Goal: Task Accomplishment & Management: Use online tool/utility

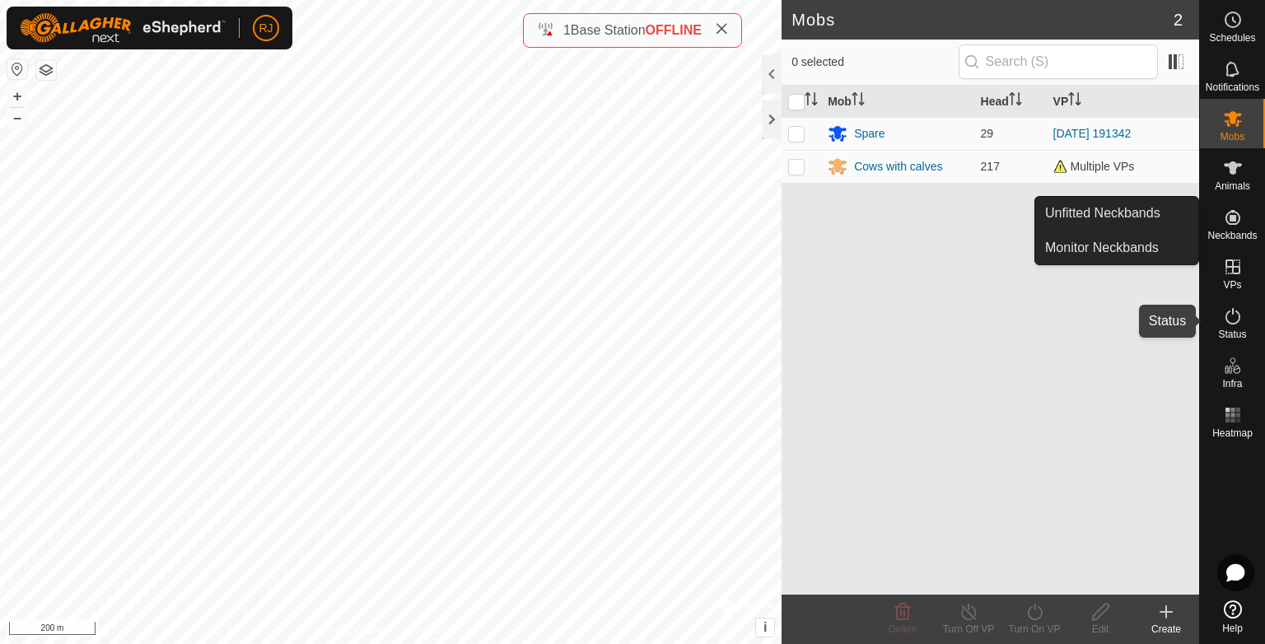
click at [1236, 316] on icon at bounding box center [1233, 316] width 20 height 20
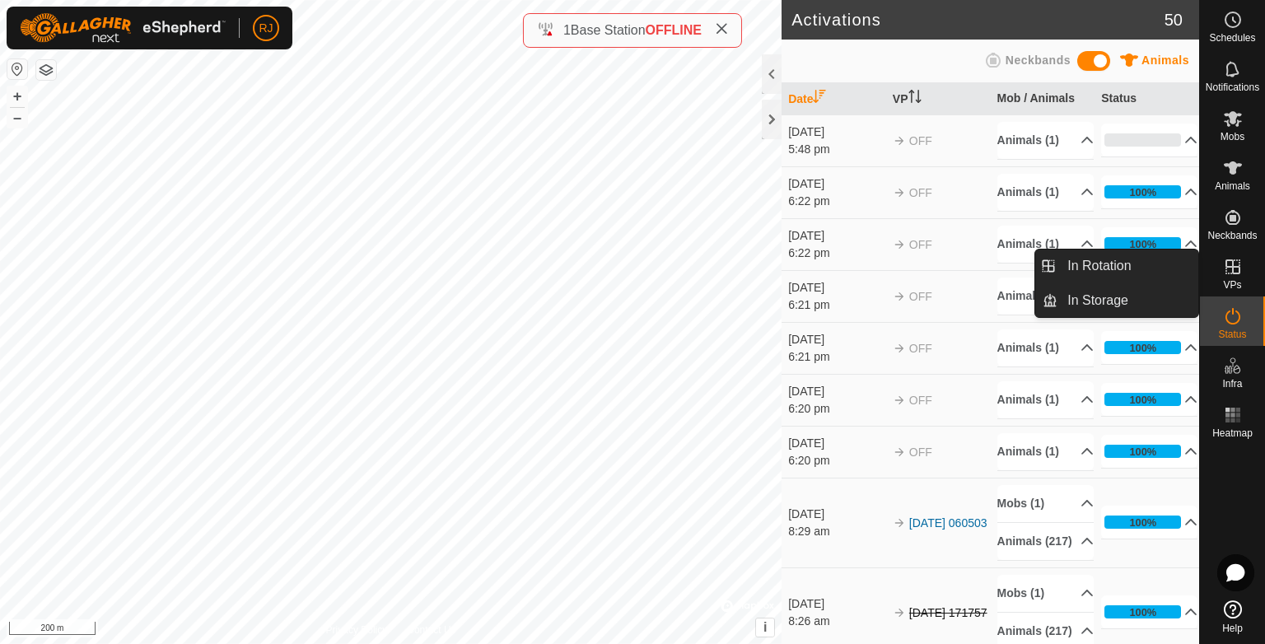
click at [1237, 271] on icon at bounding box center [1233, 267] width 20 height 20
click at [1140, 260] on link "In Rotation" at bounding box center [1128, 266] width 141 height 33
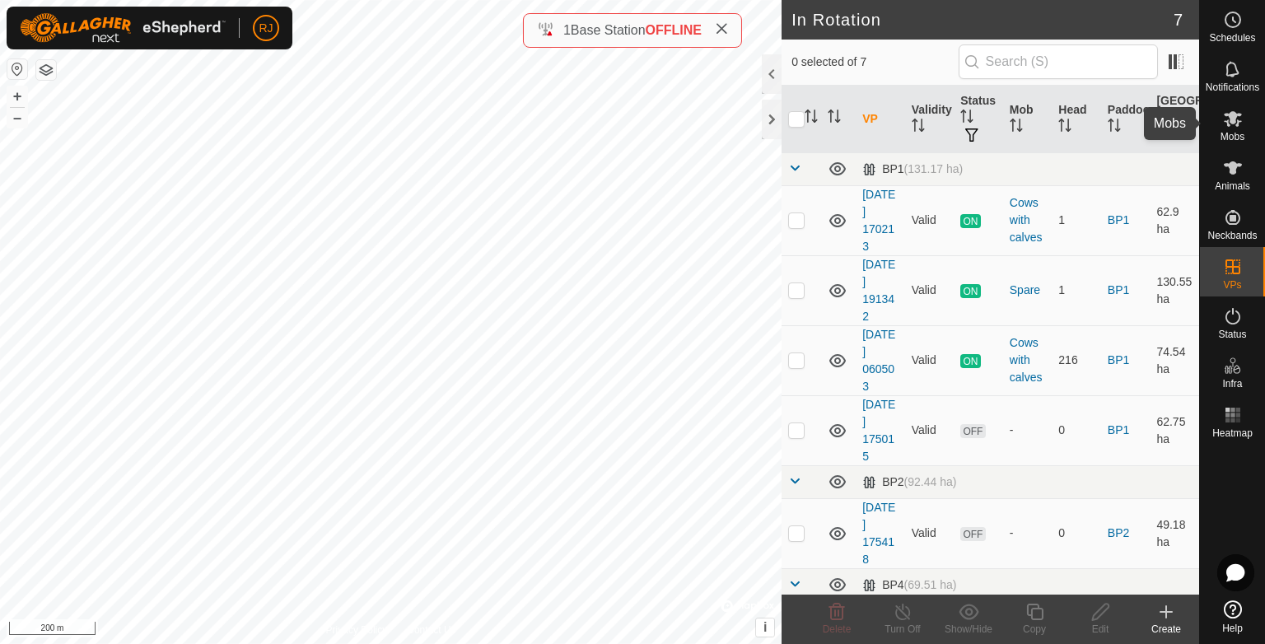
click at [1236, 124] on icon at bounding box center [1233, 119] width 18 height 16
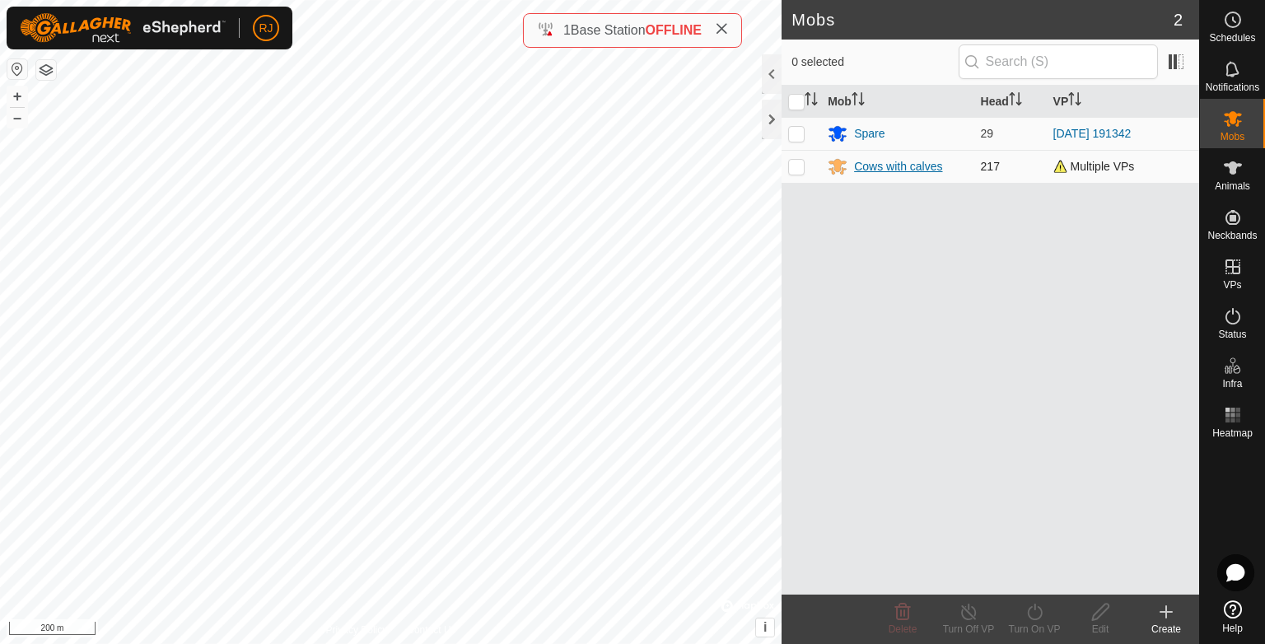
click at [909, 168] on div "Cows with calves" at bounding box center [898, 166] width 88 height 17
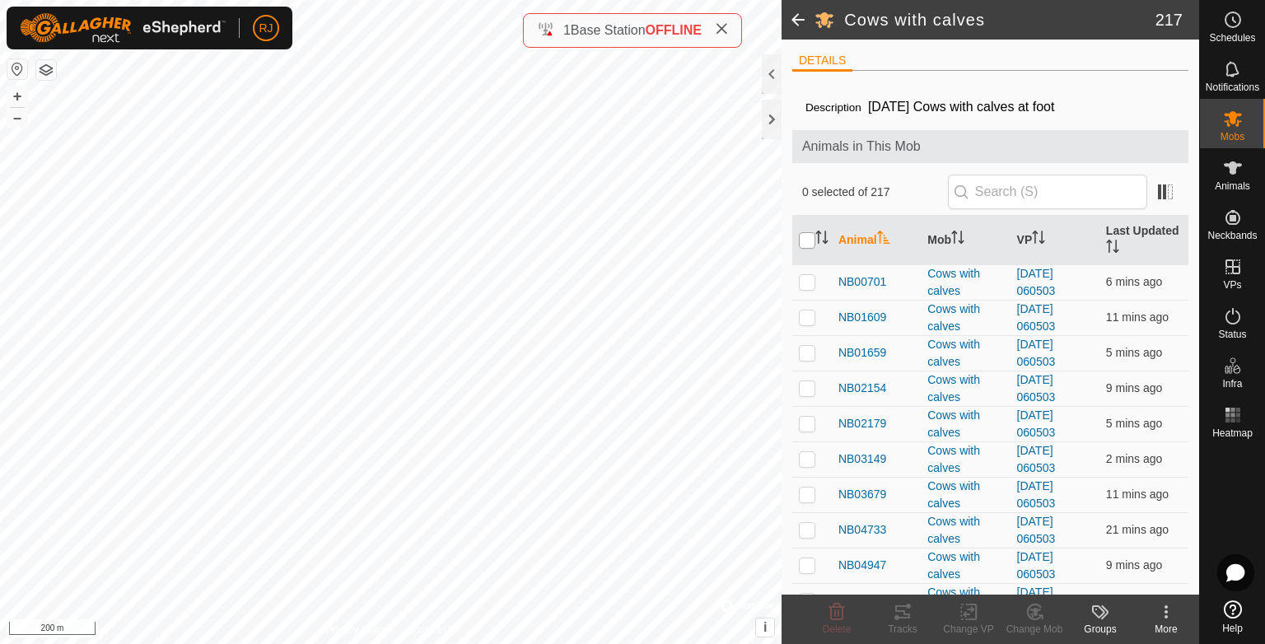
click at [807, 236] on input "checkbox" at bounding box center [807, 240] width 16 height 16
checkbox input "true"
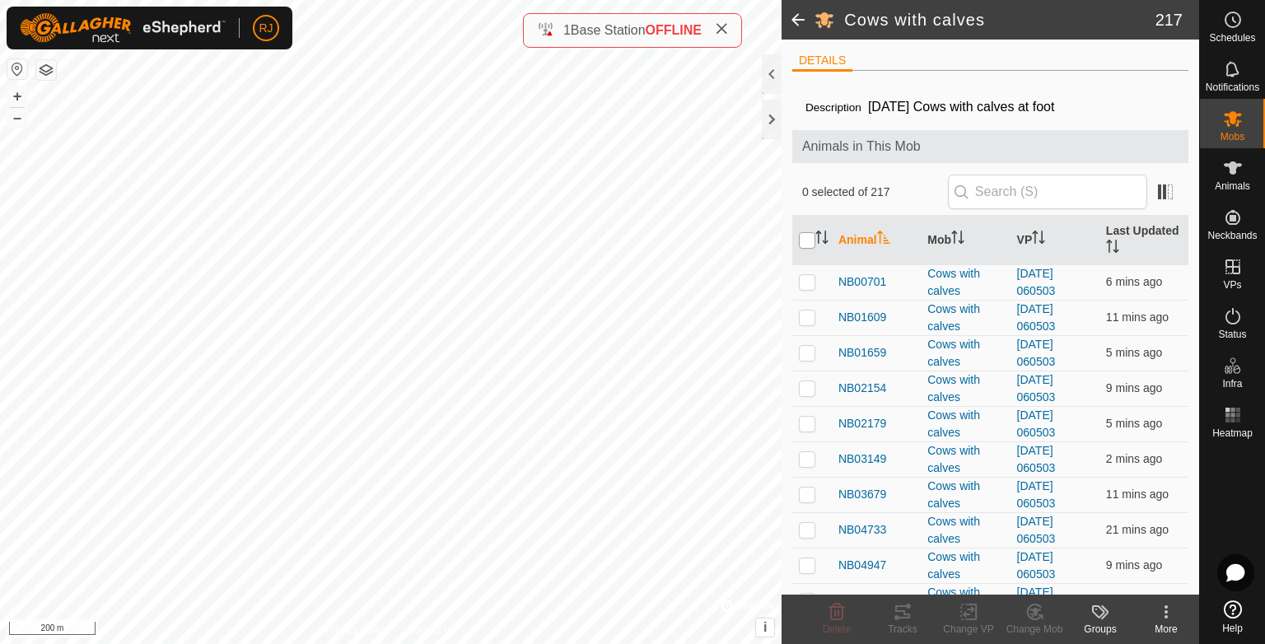
checkbox input "true"
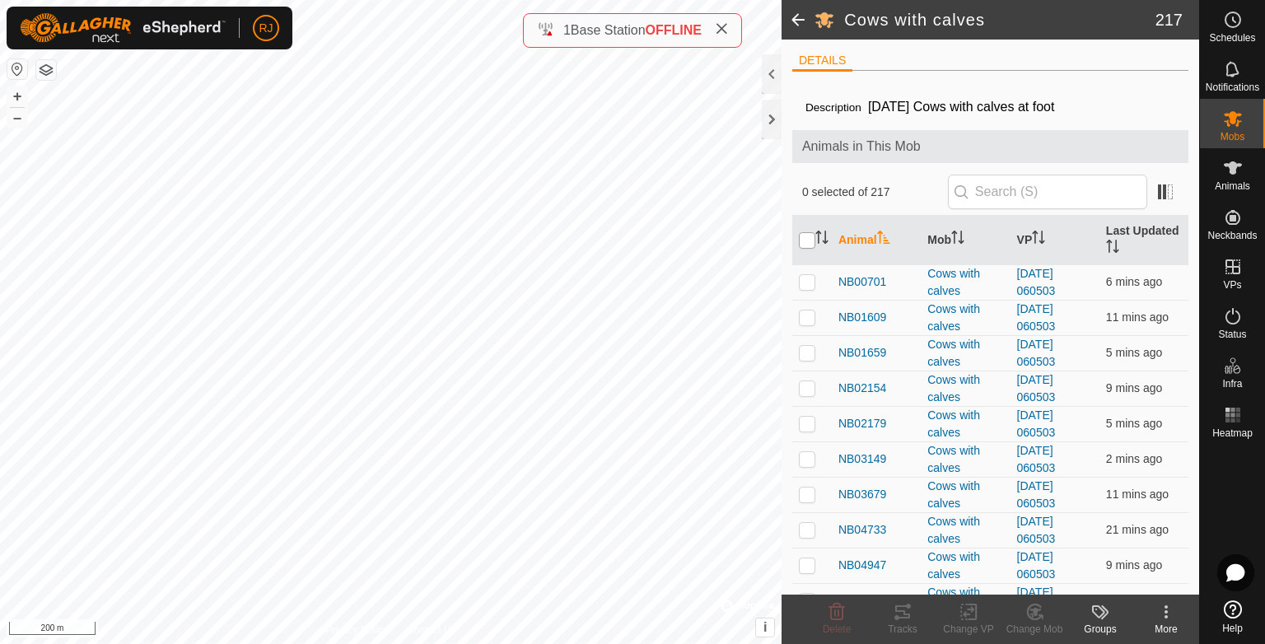
checkbox input "true"
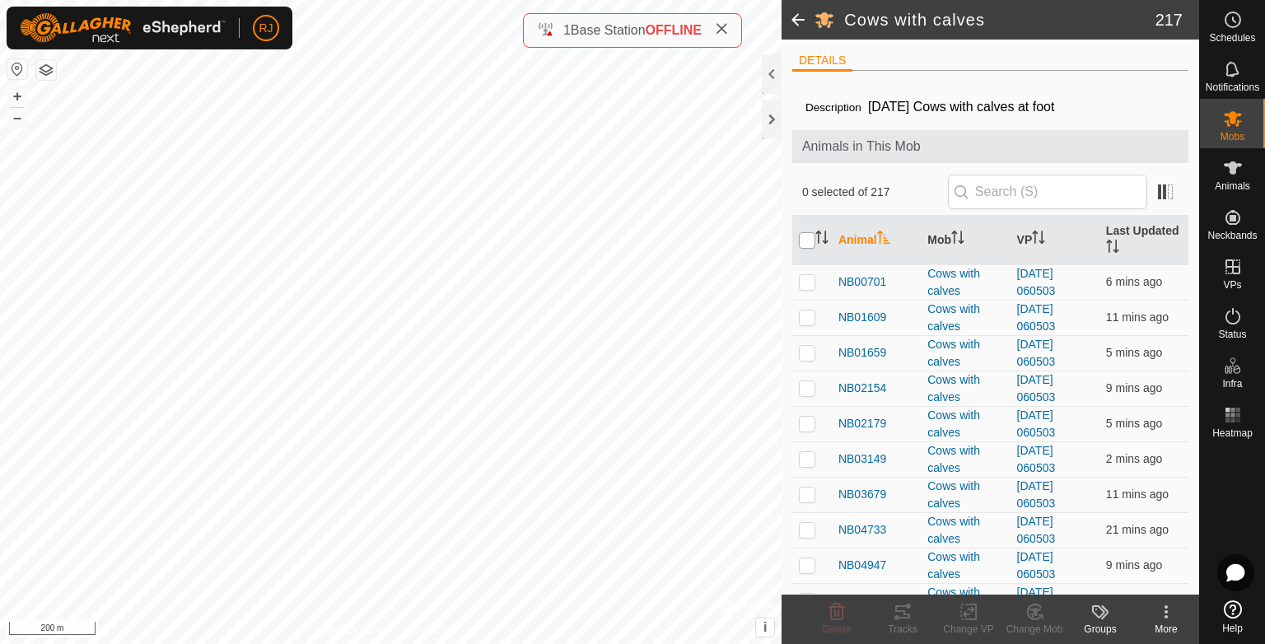
checkbox input "true"
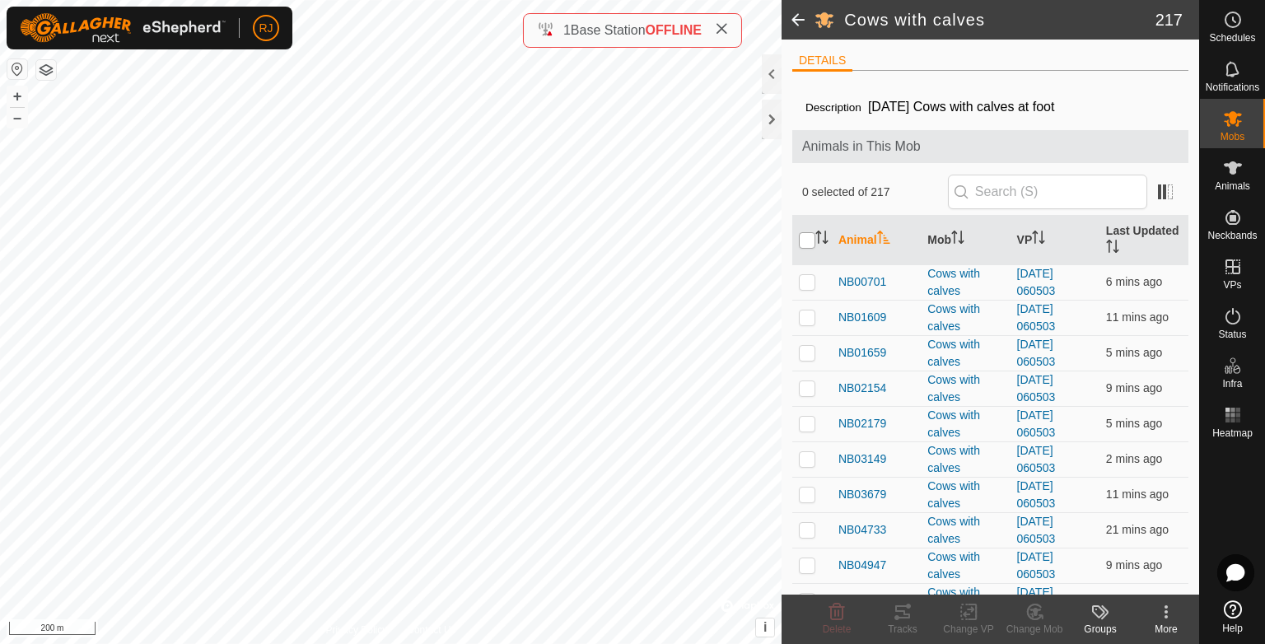
checkbox input "true"
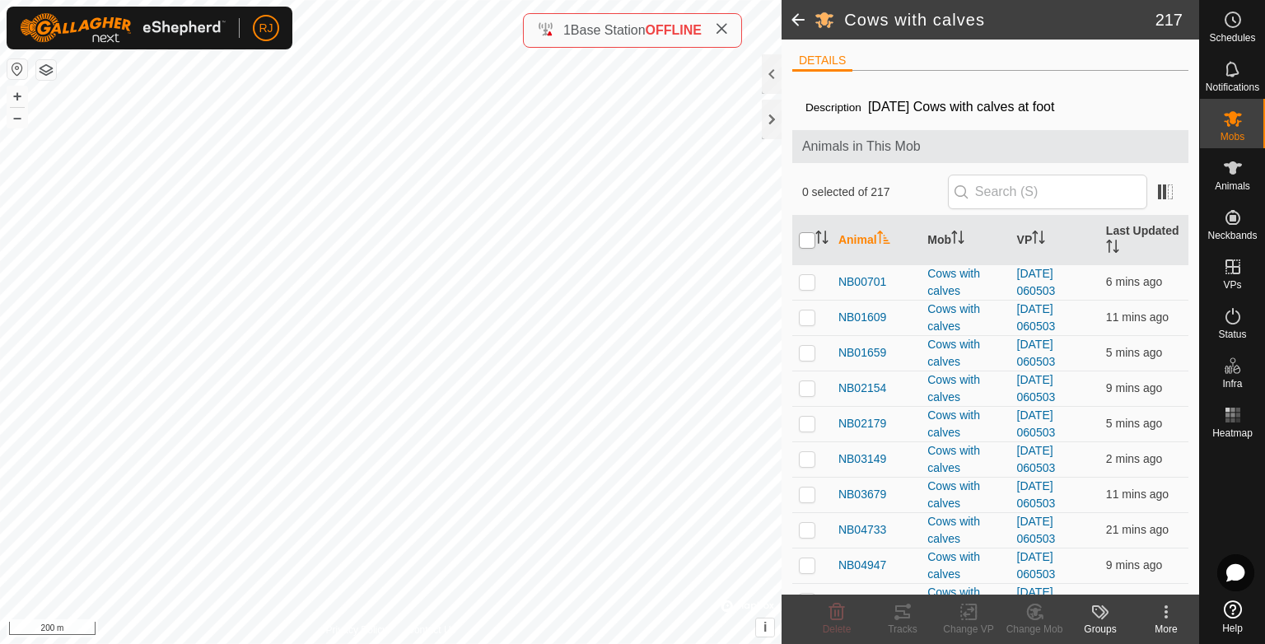
checkbox input "true"
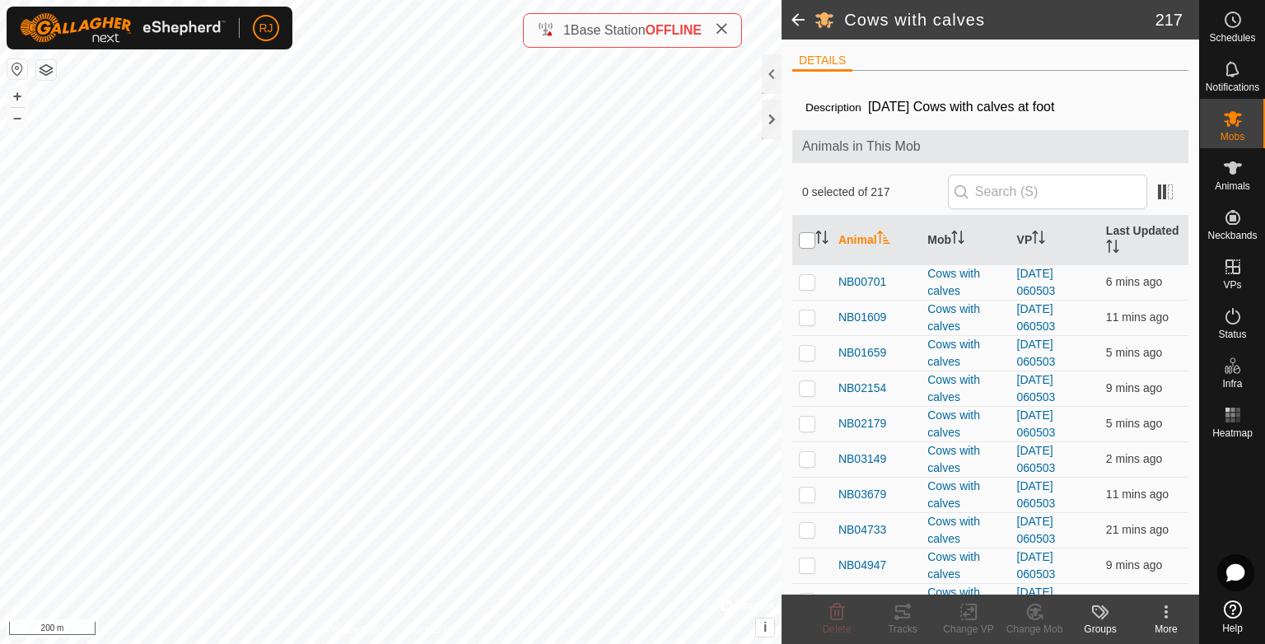
checkbox input "true"
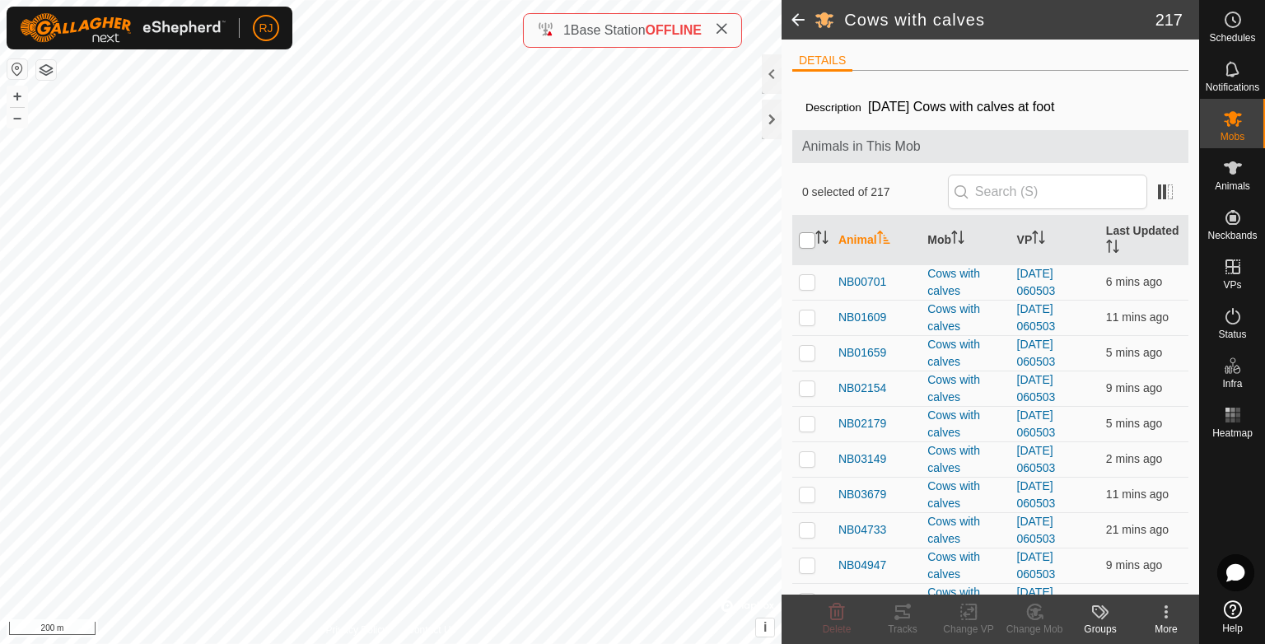
checkbox input "true"
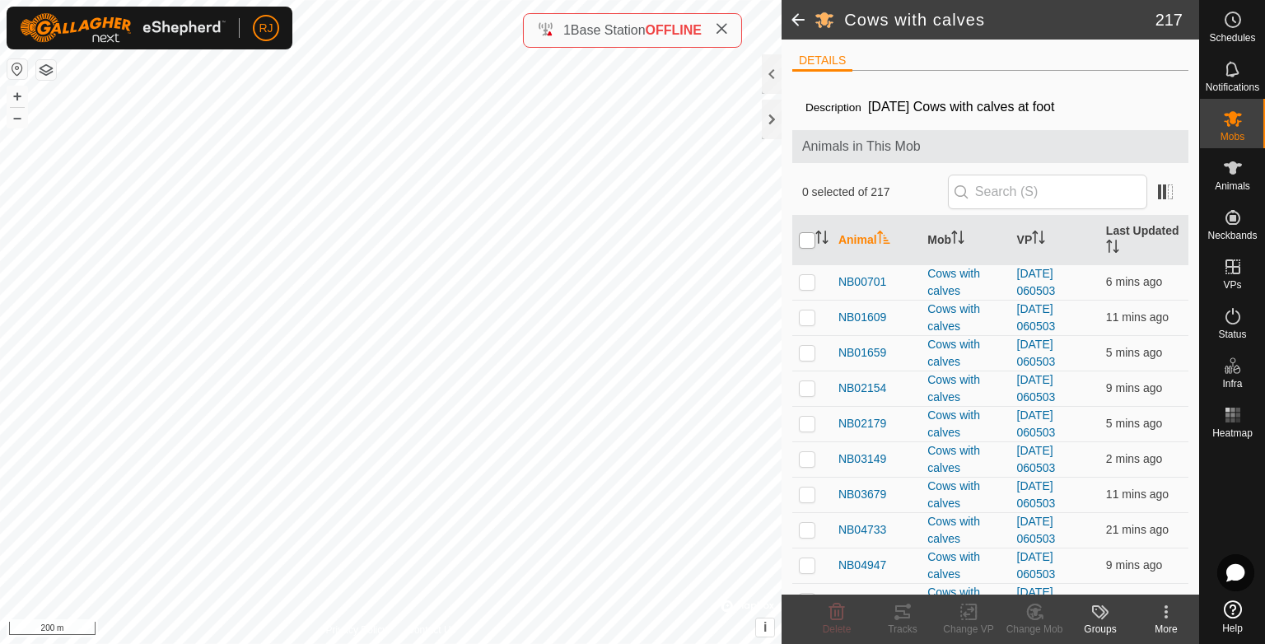
checkbox input "true"
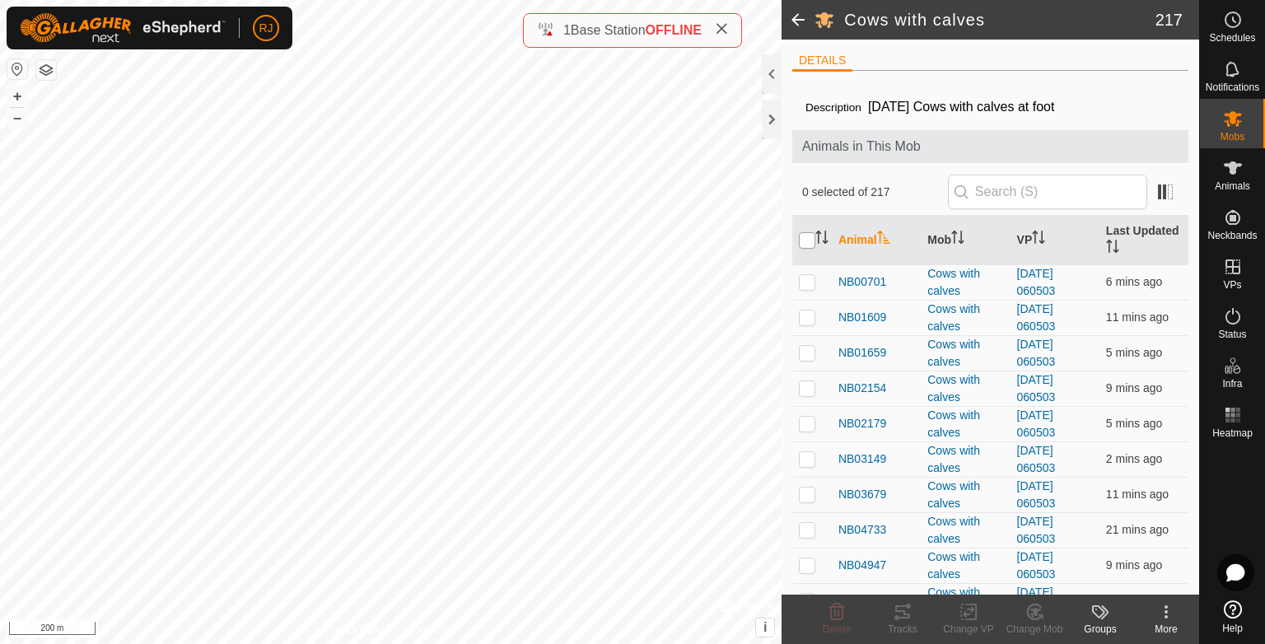
checkbox input "true"
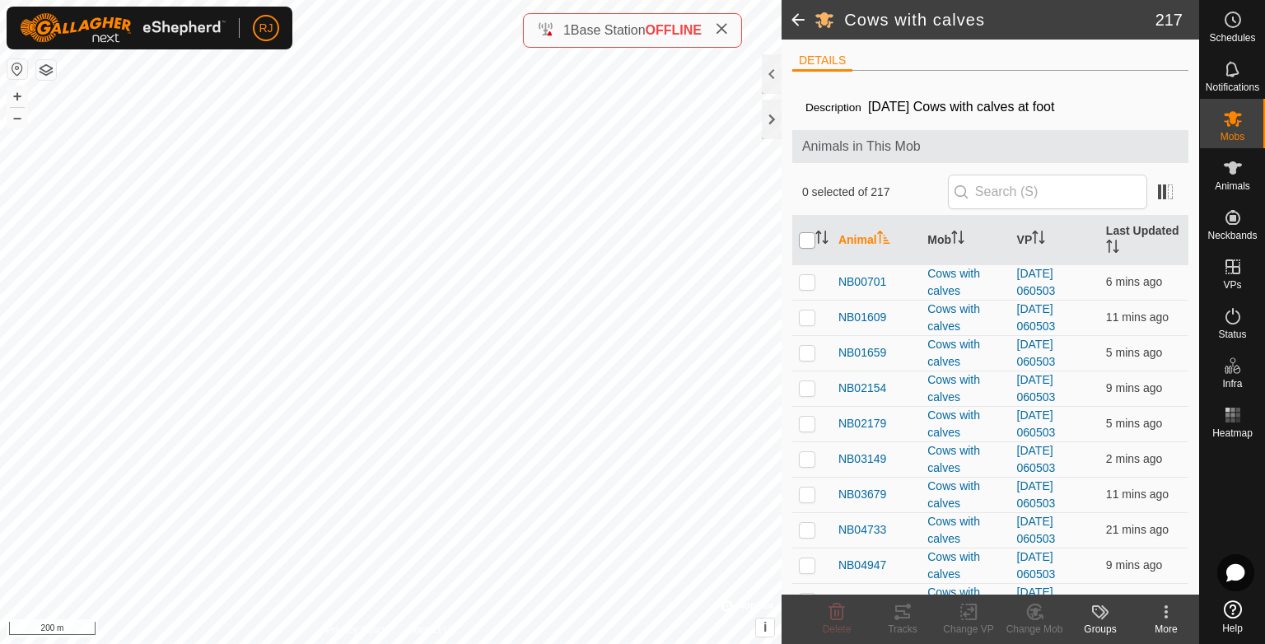
checkbox input "true"
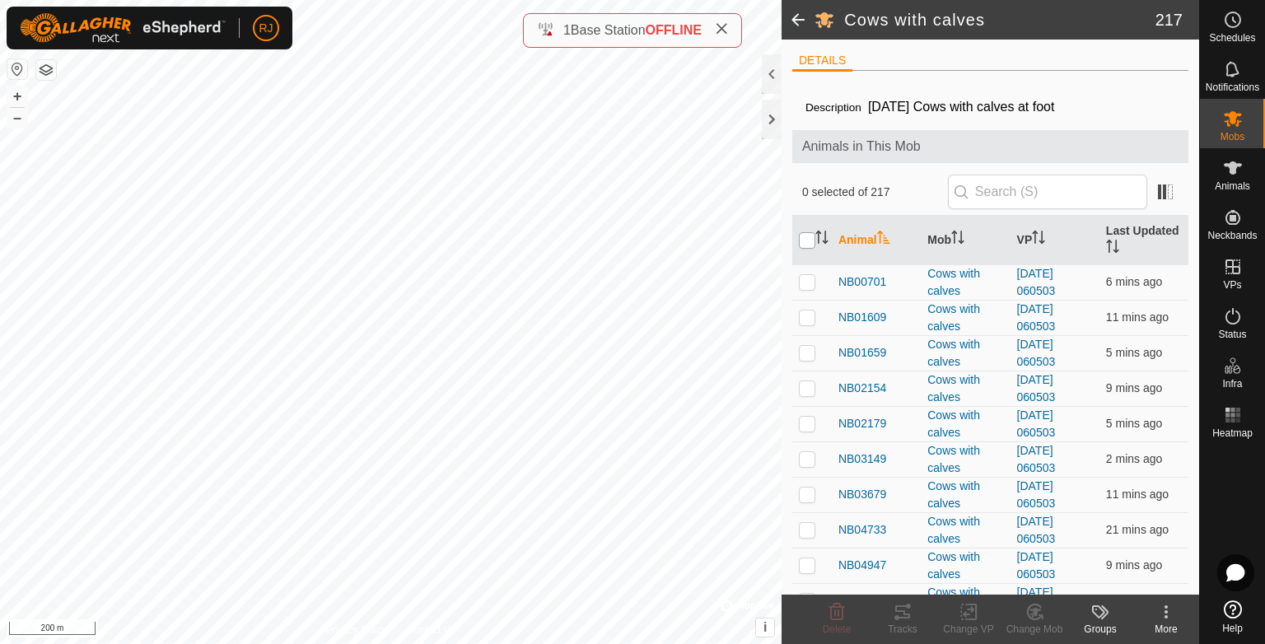
checkbox input "true"
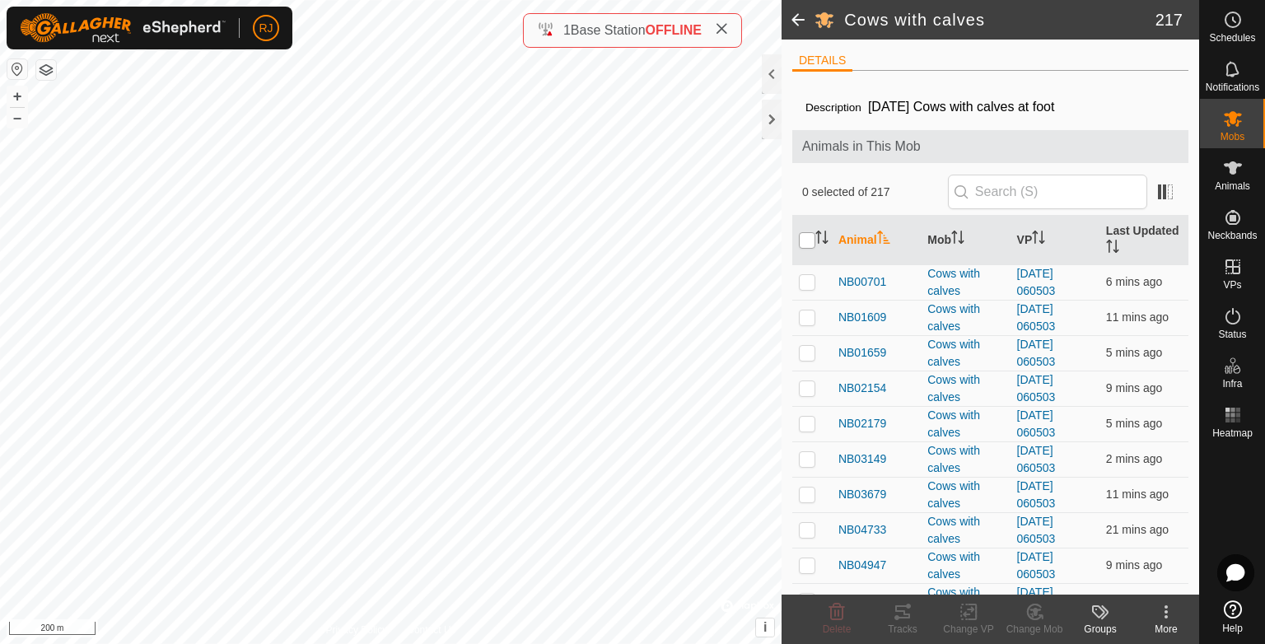
checkbox input "true"
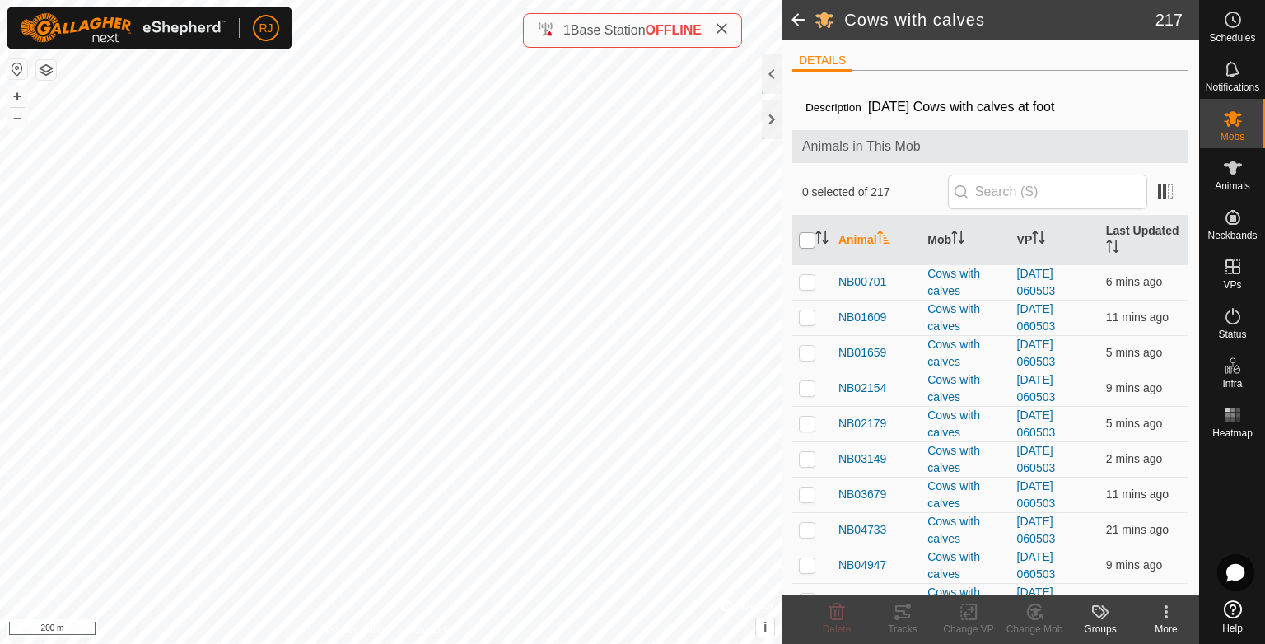
checkbox input "true"
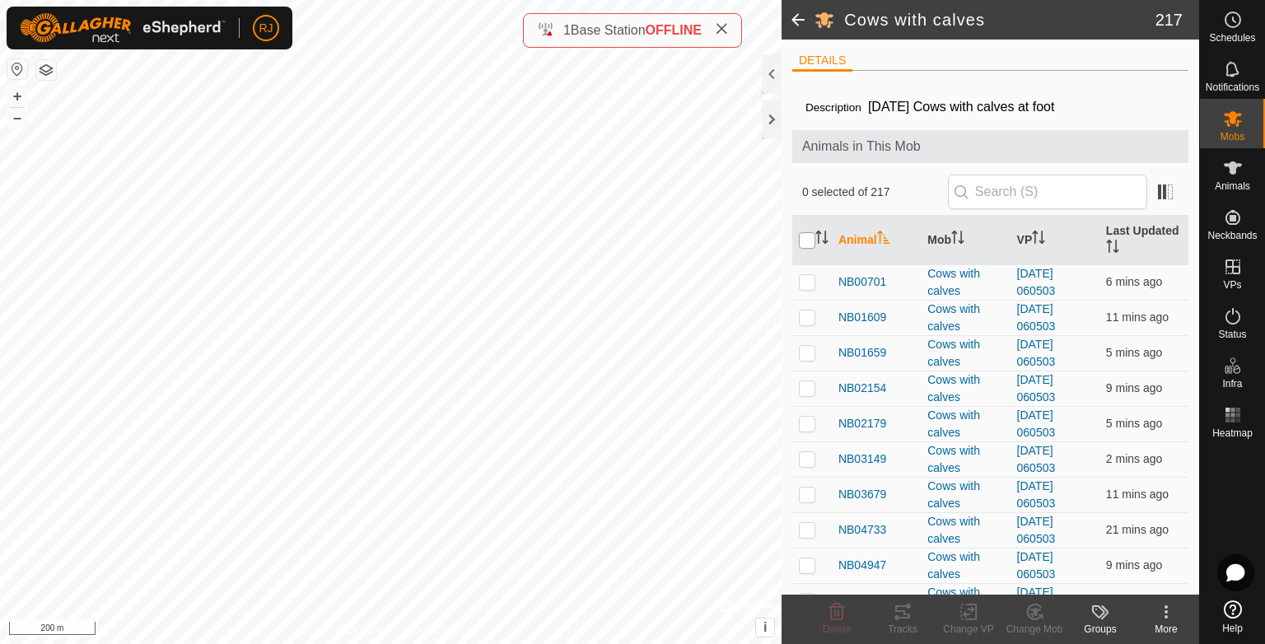
checkbox input "true"
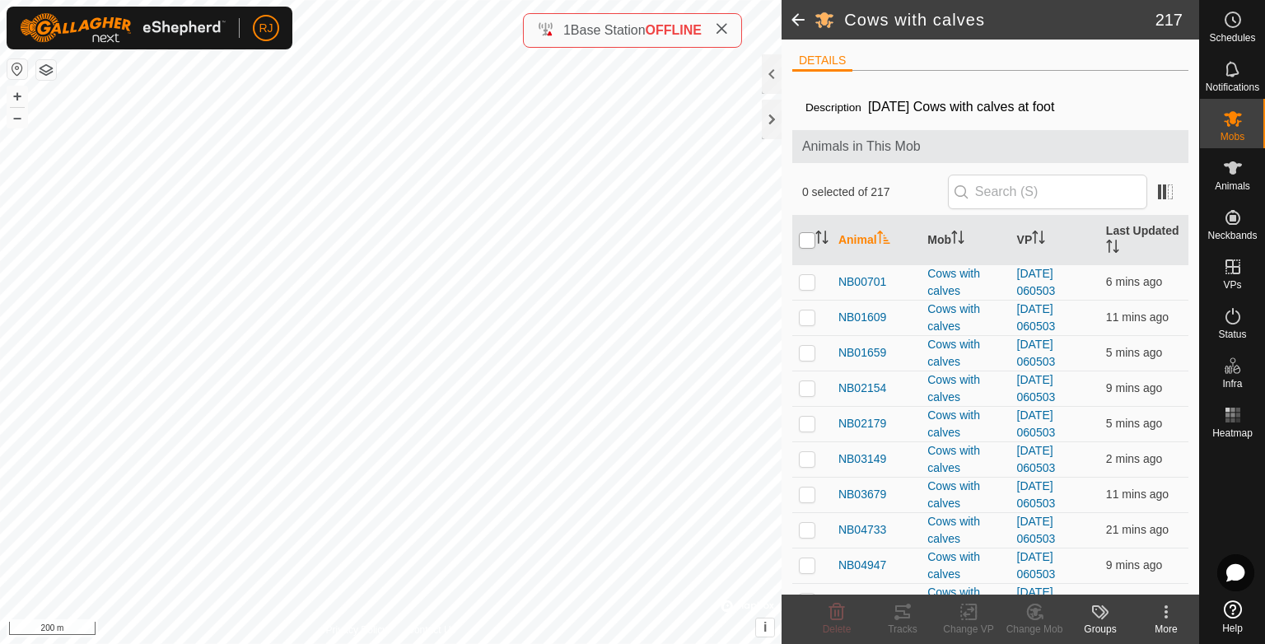
checkbox input "true"
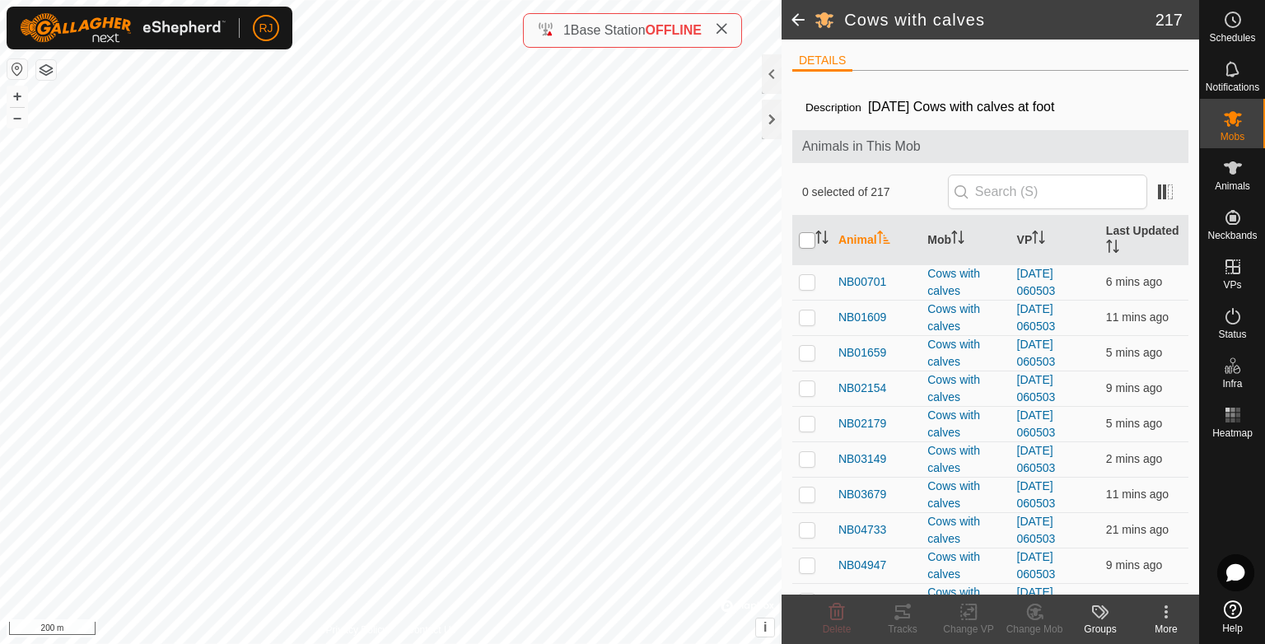
checkbox input "true"
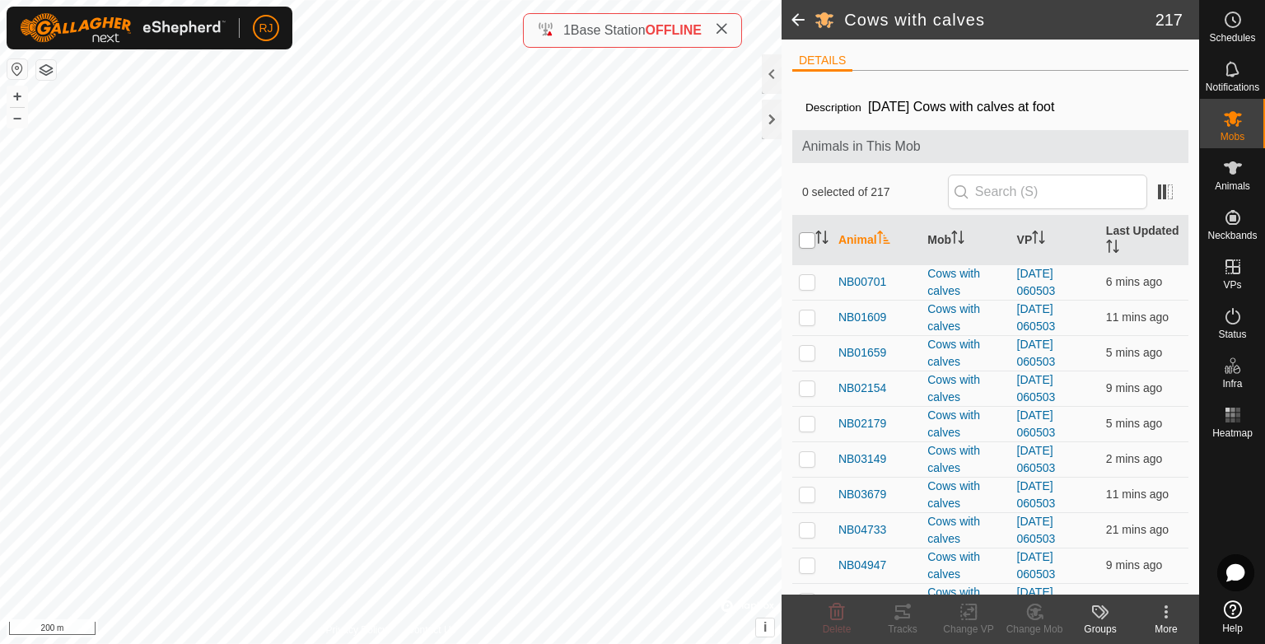
checkbox input "true"
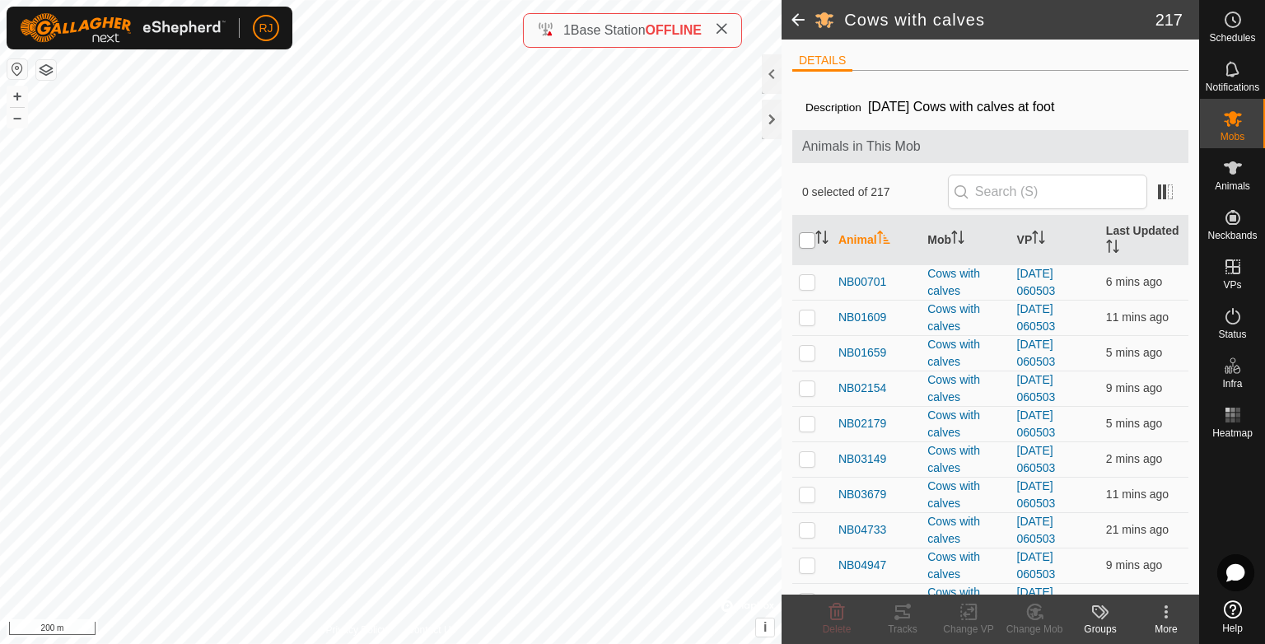
checkbox input "true"
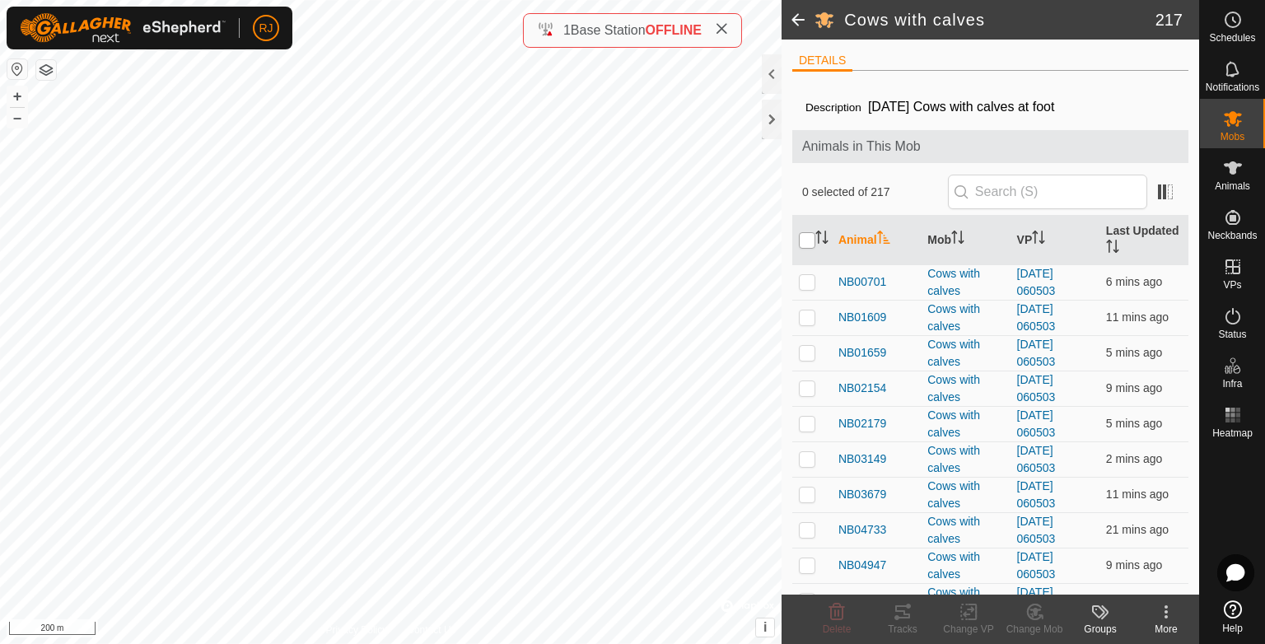
checkbox input "true"
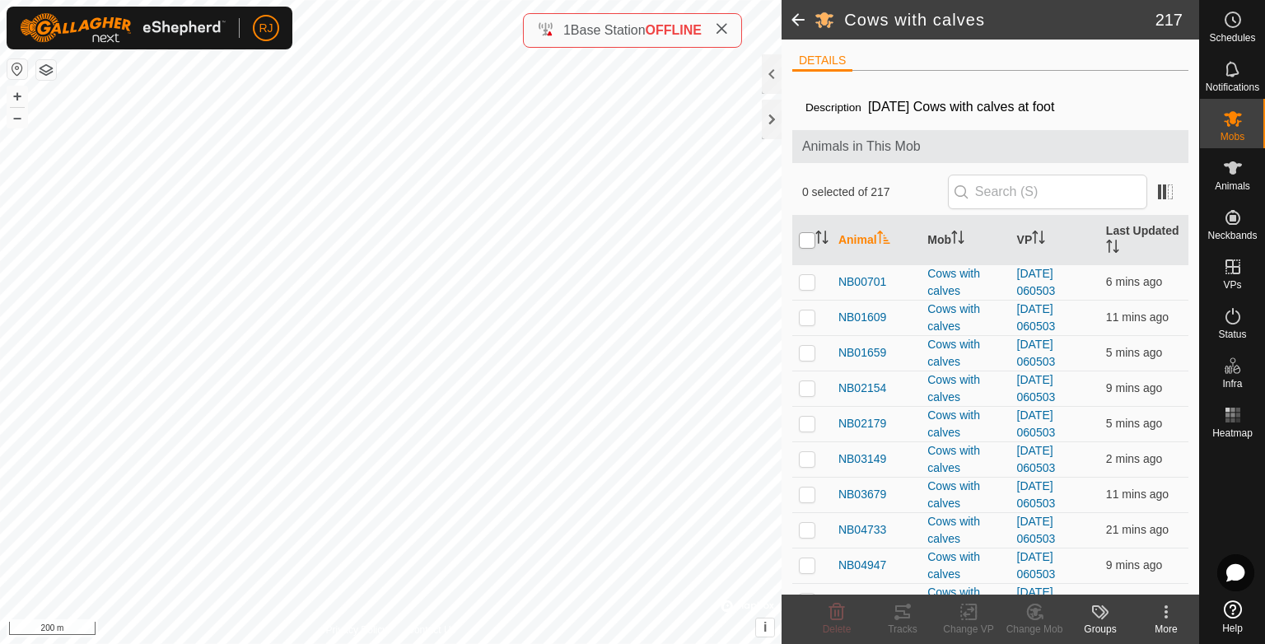
checkbox input "true"
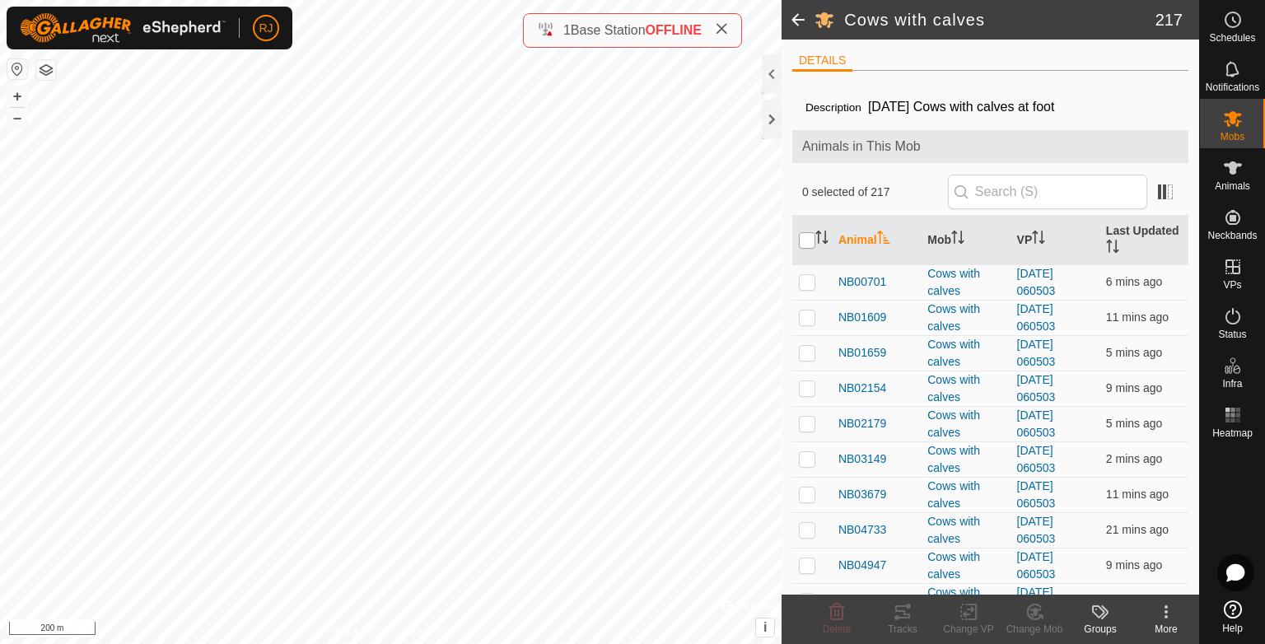
checkbox input "true"
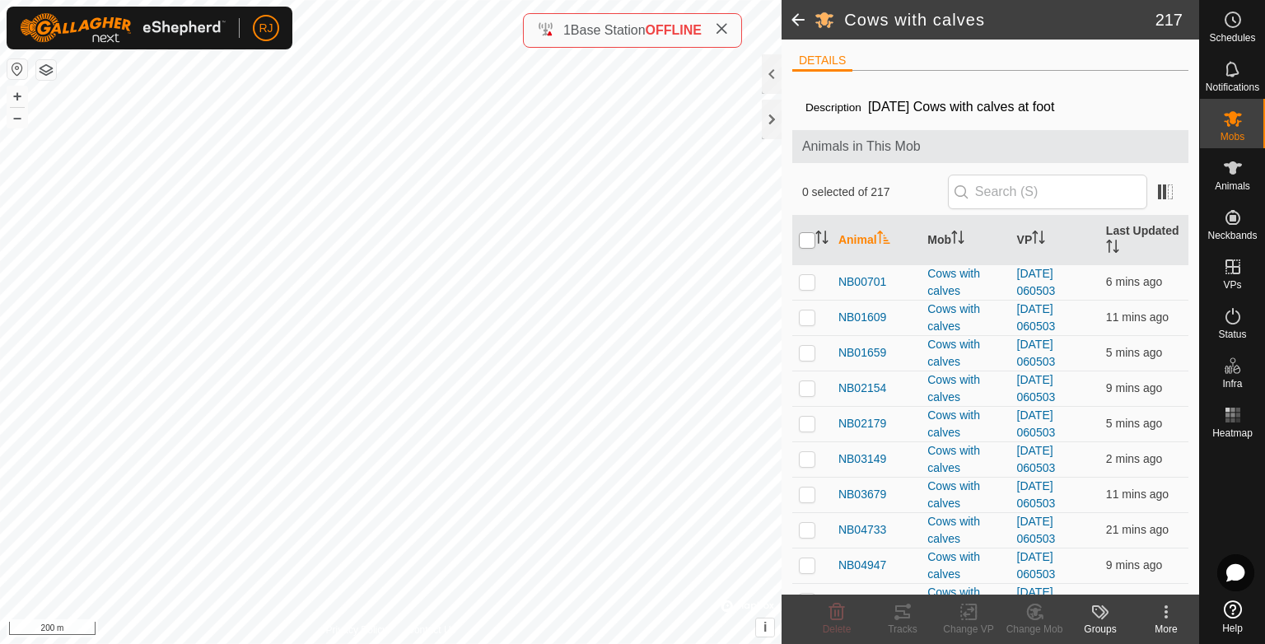
checkbox input "true"
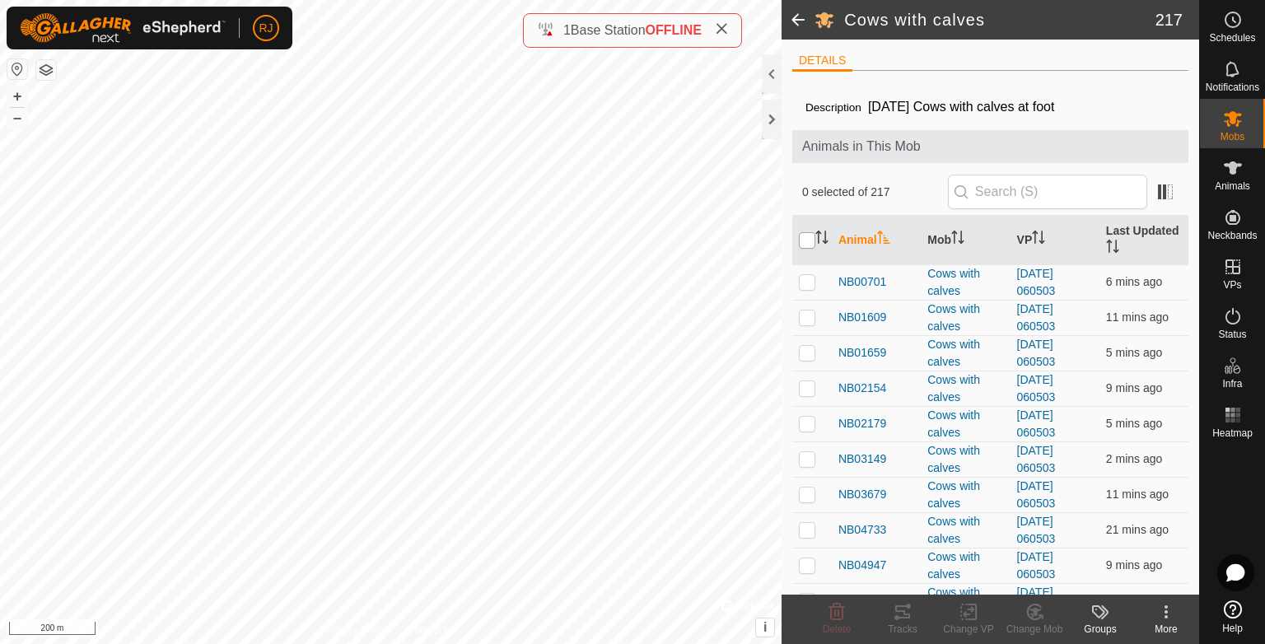
checkbox input "true"
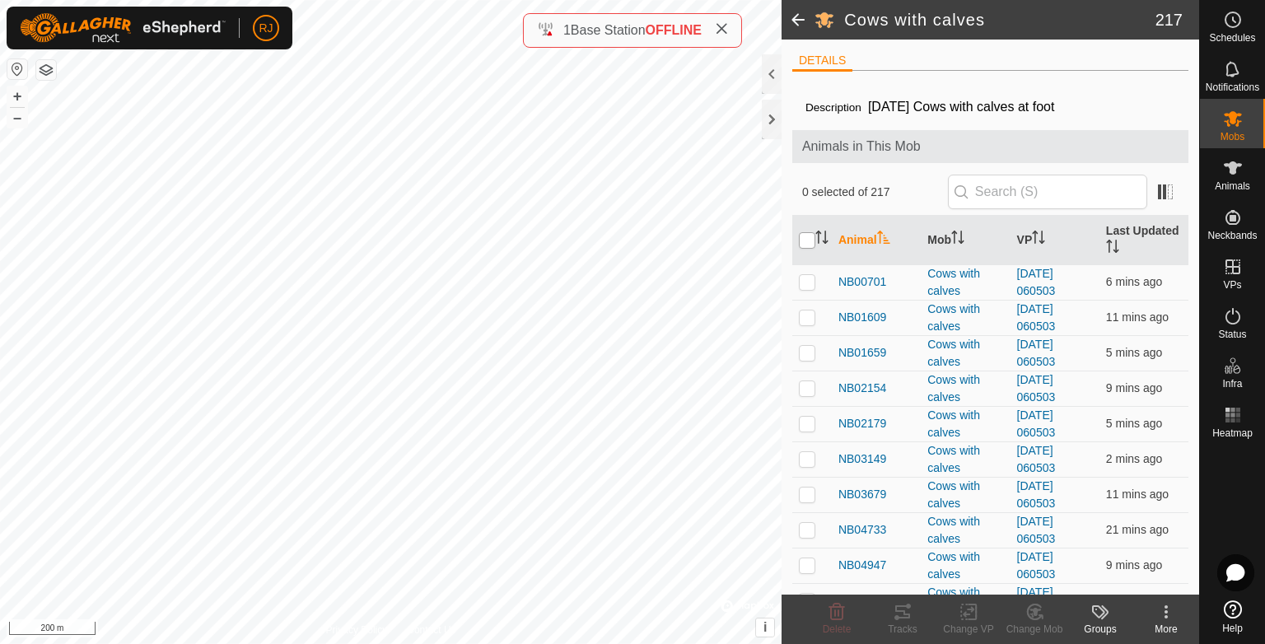
checkbox input "true"
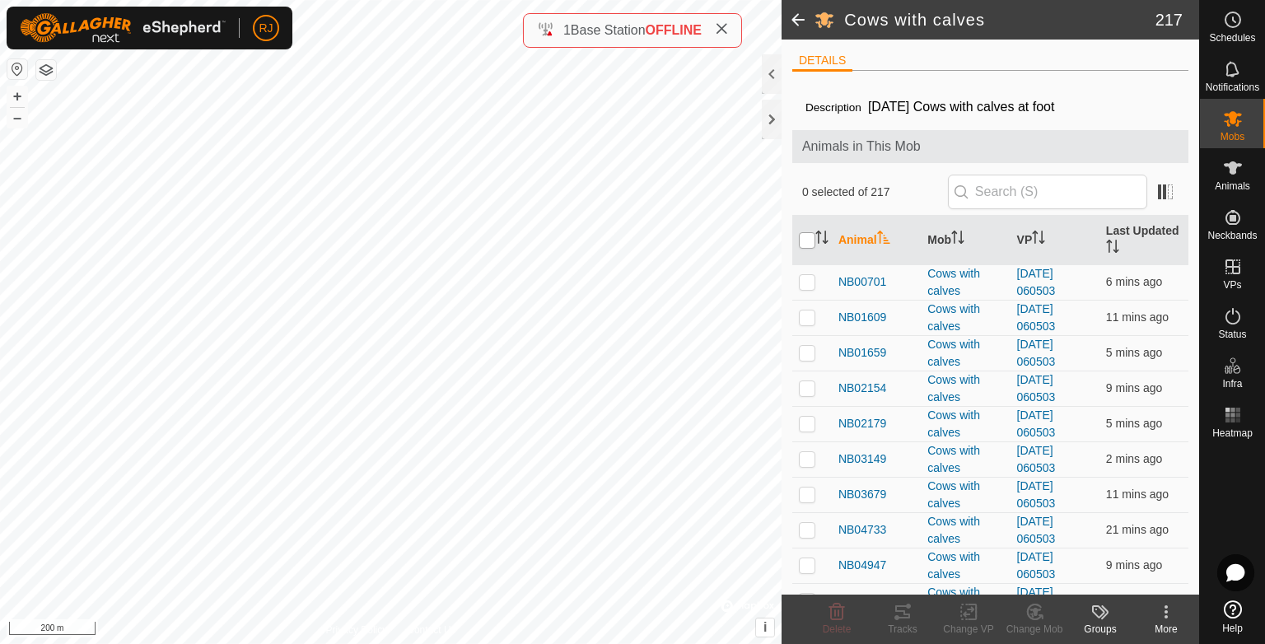
checkbox input "true"
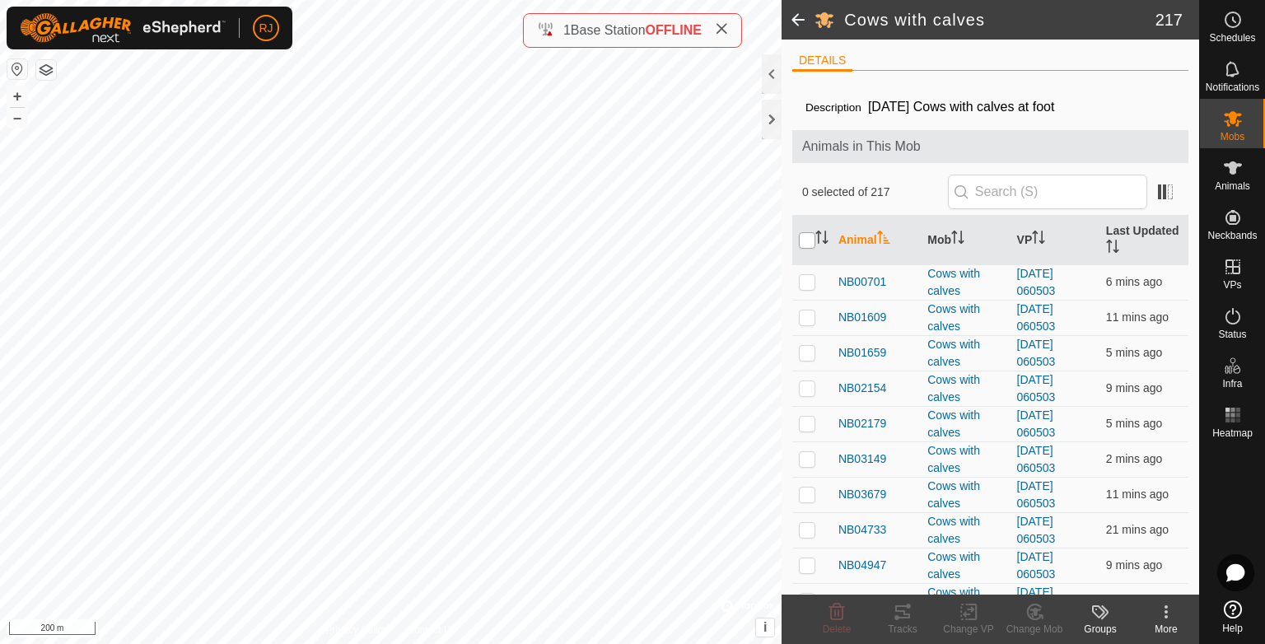
checkbox input "true"
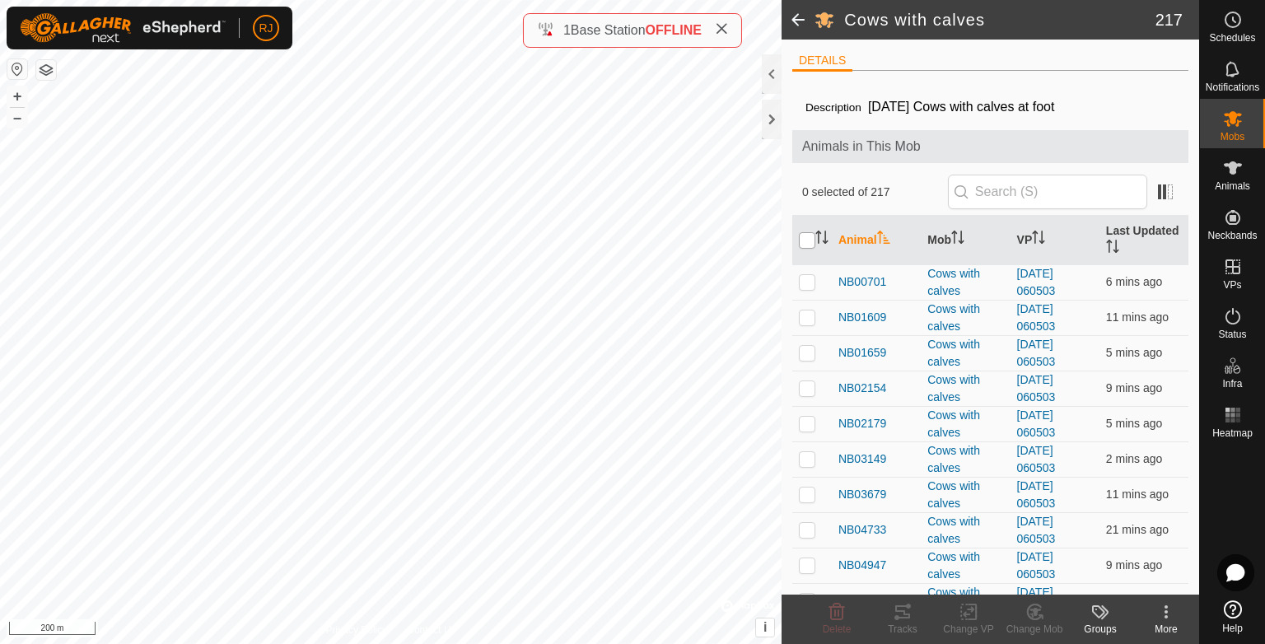
checkbox input "true"
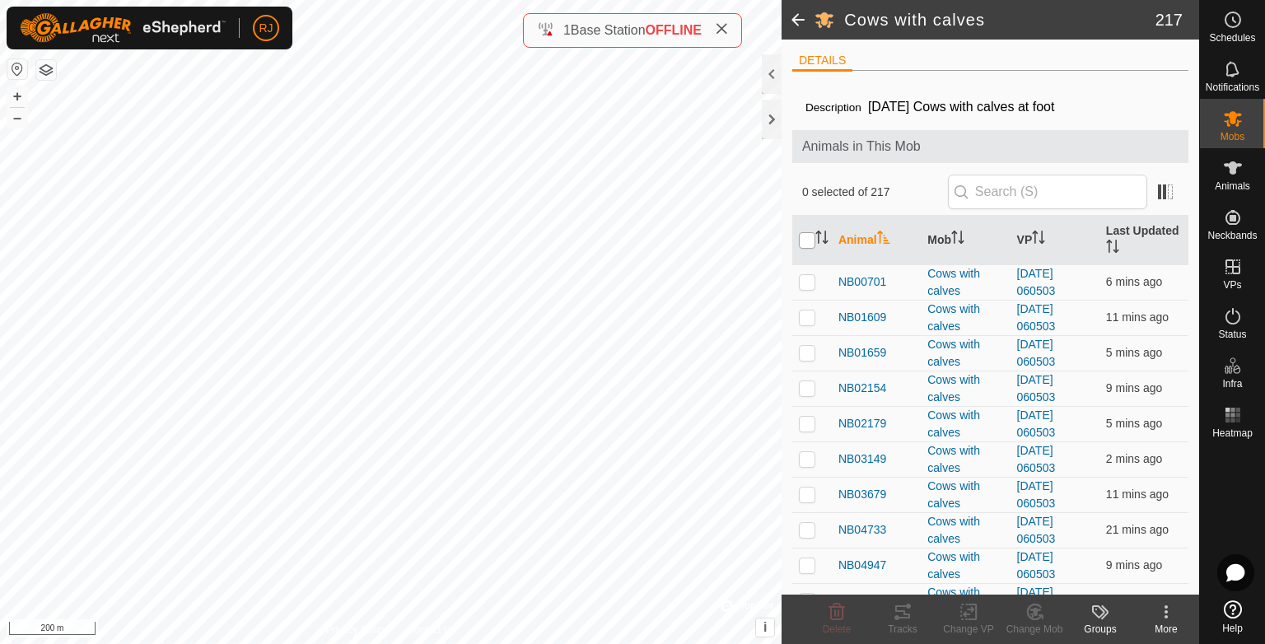
checkbox input "true"
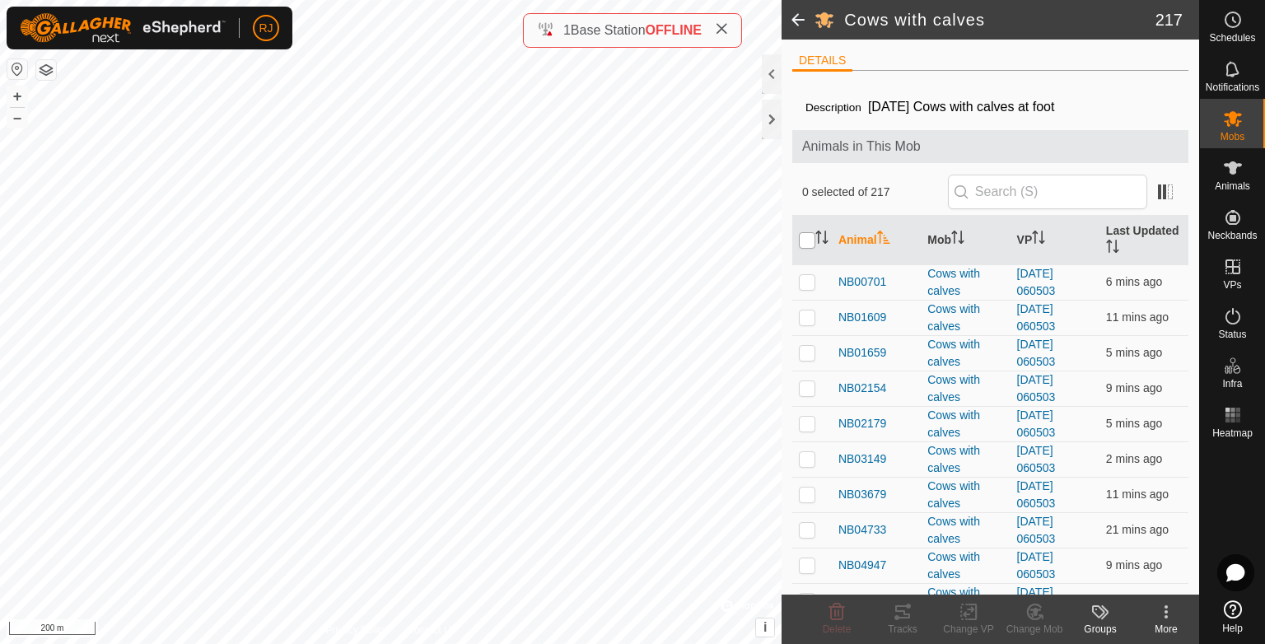
checkbox input "true"
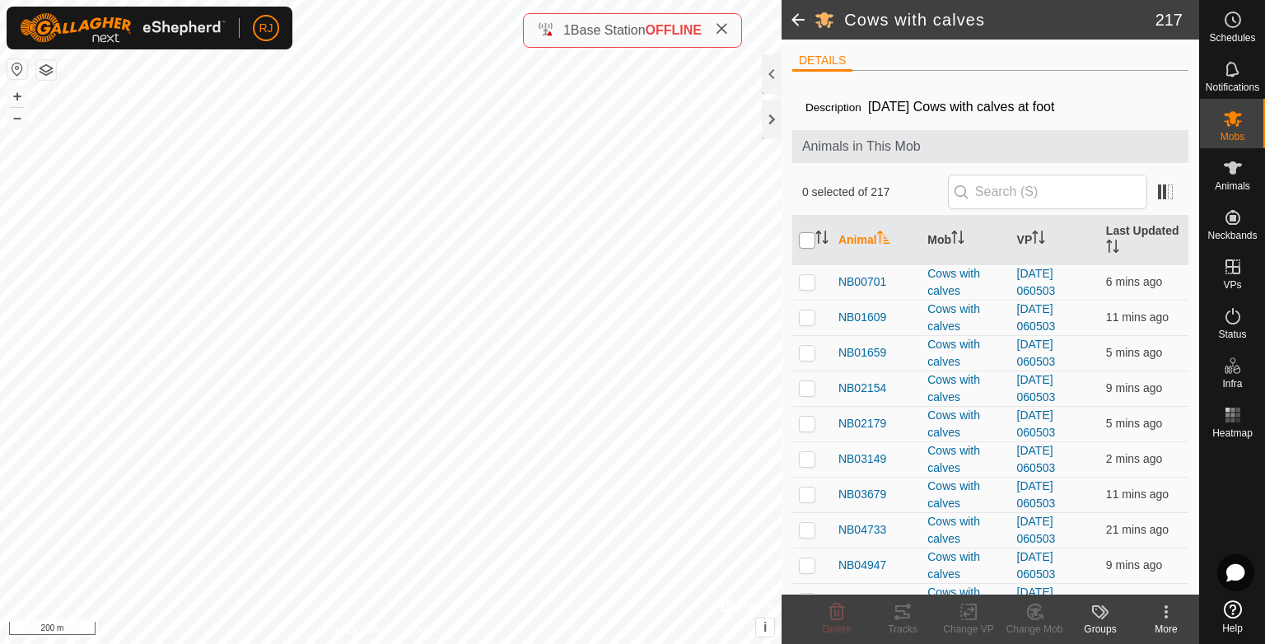
checkbox input "true"
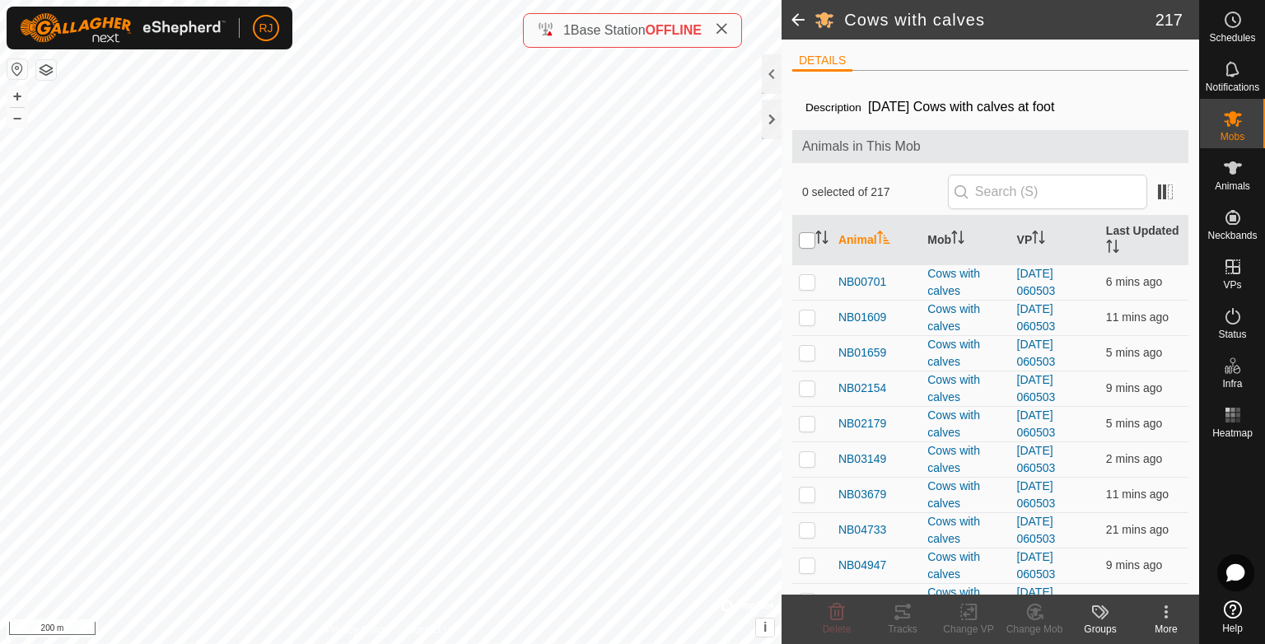
checkbox input "true"
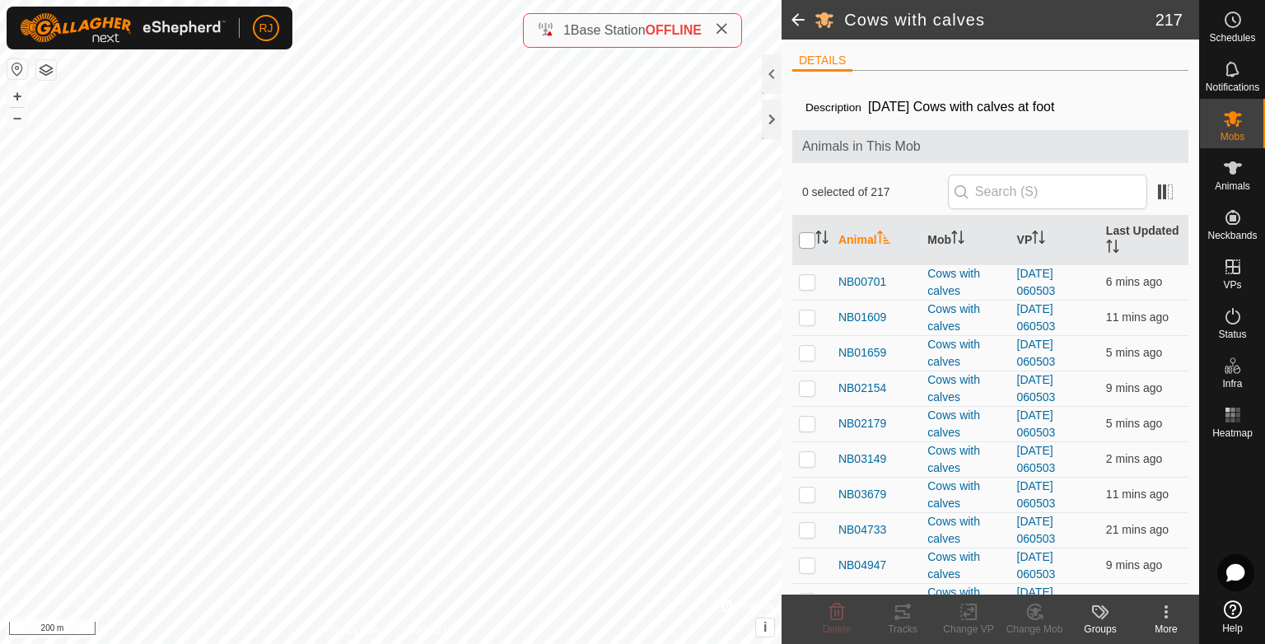
checkbox input "true"
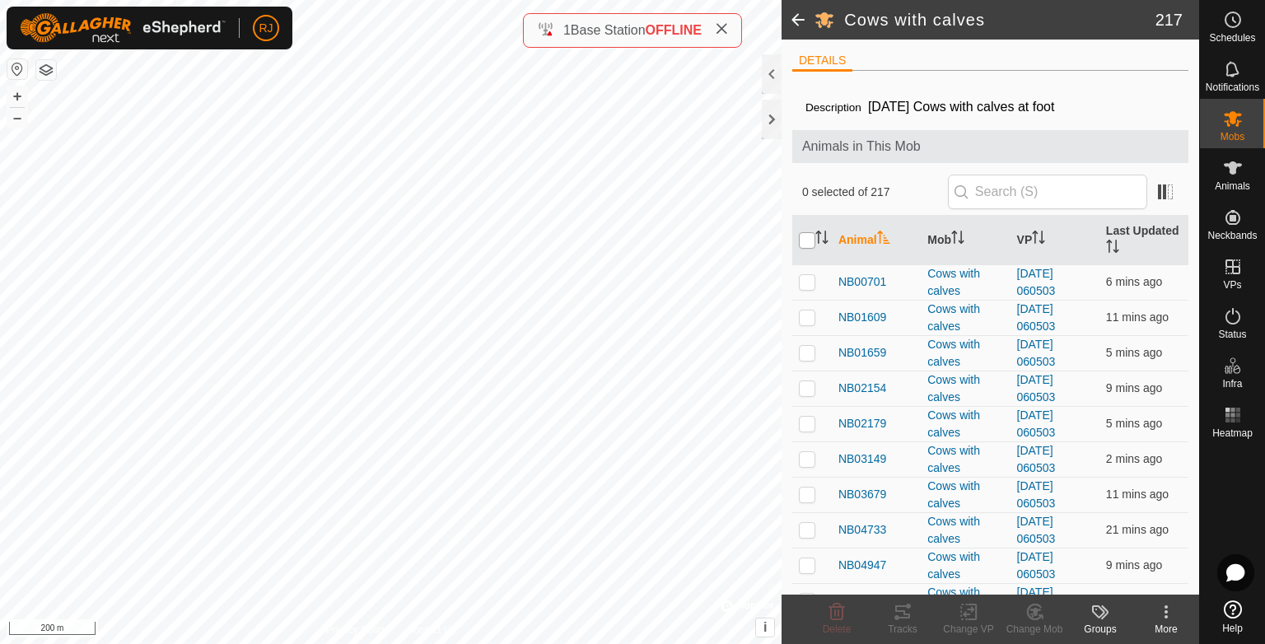
checkbox input "true"
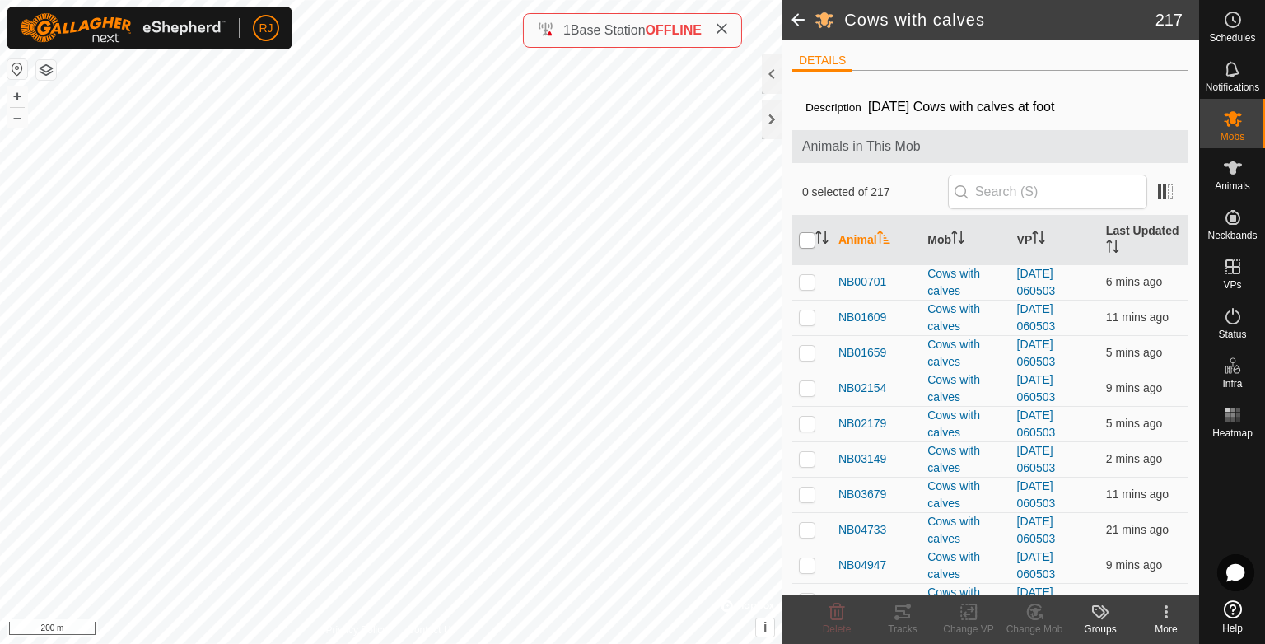
checkbox input "true"
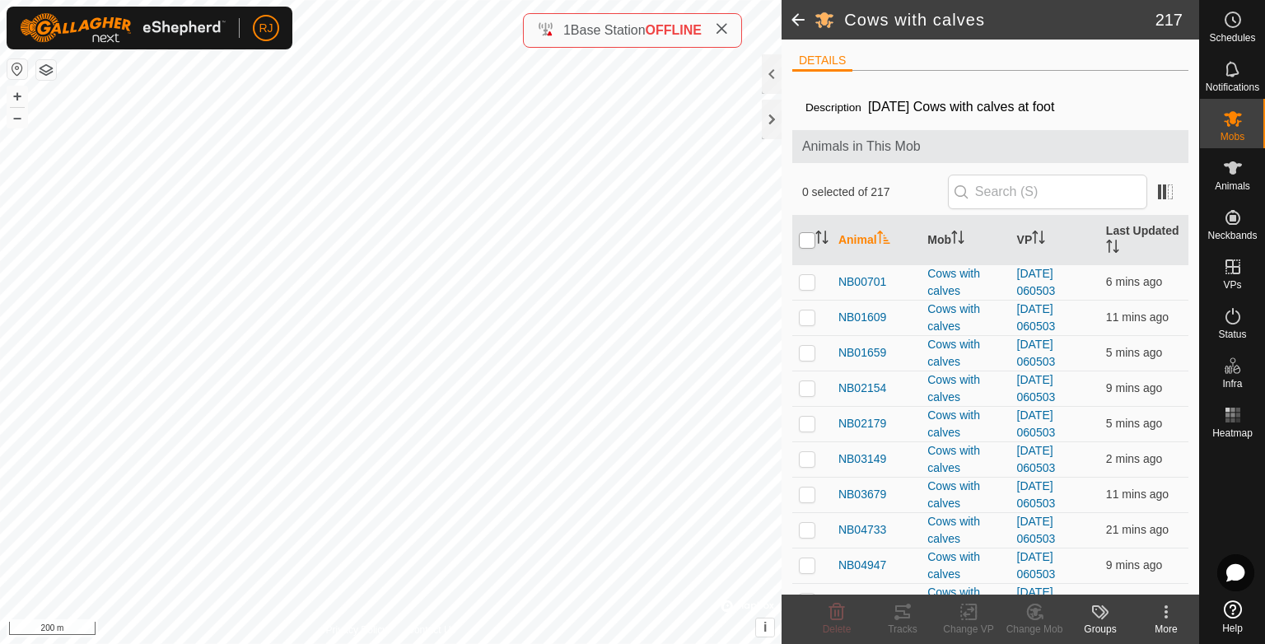
checkbox input "true"
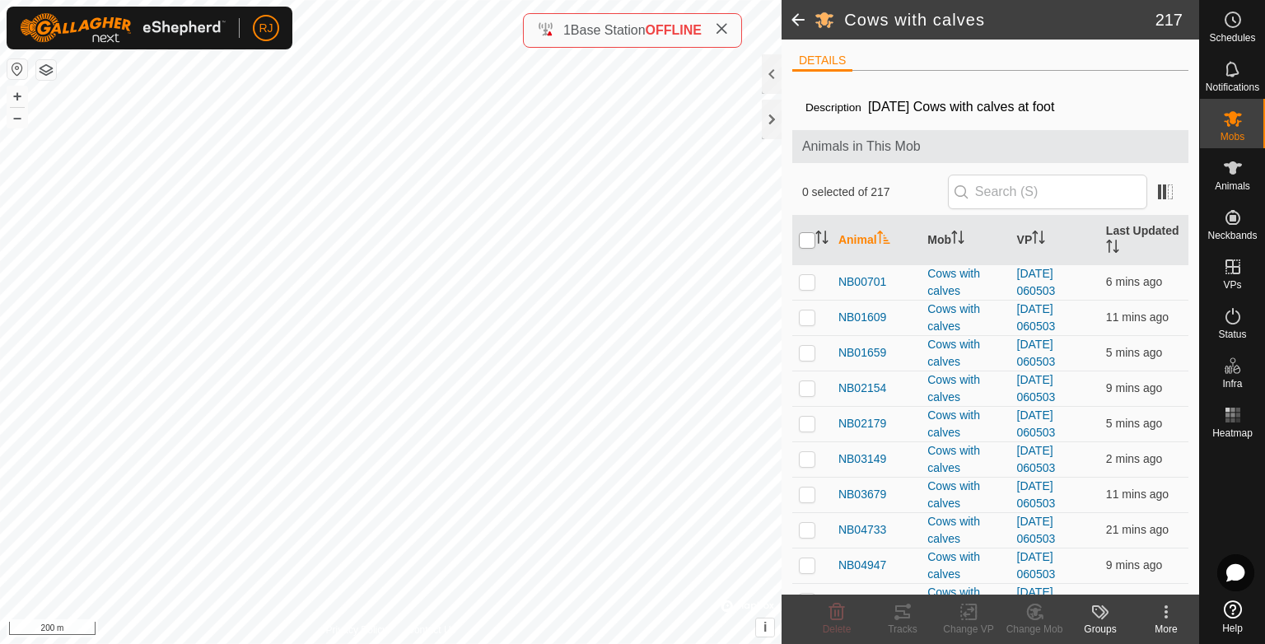
checkbox input "true"
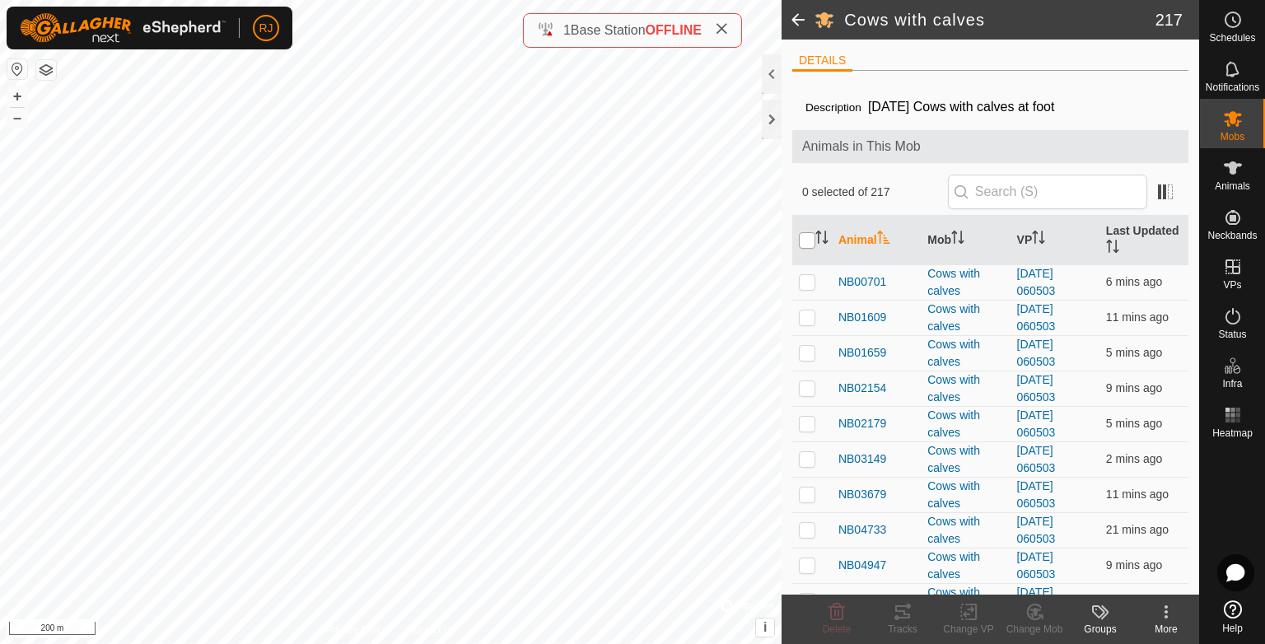
checkbox input "true"
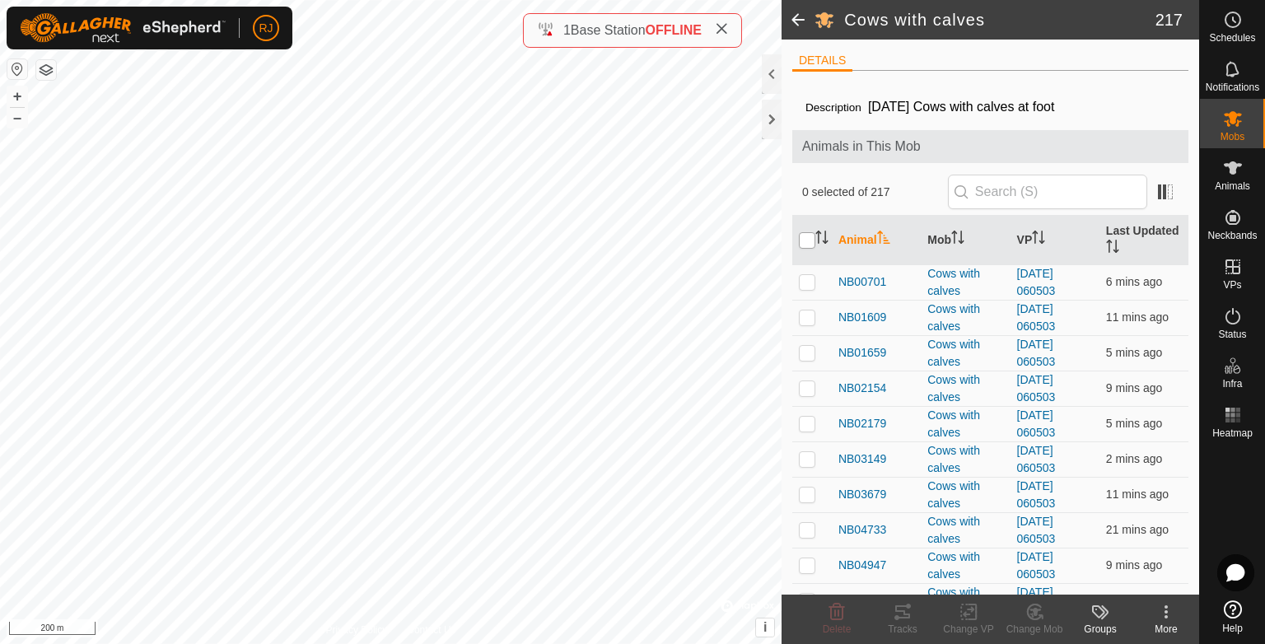
checkbox input "true"
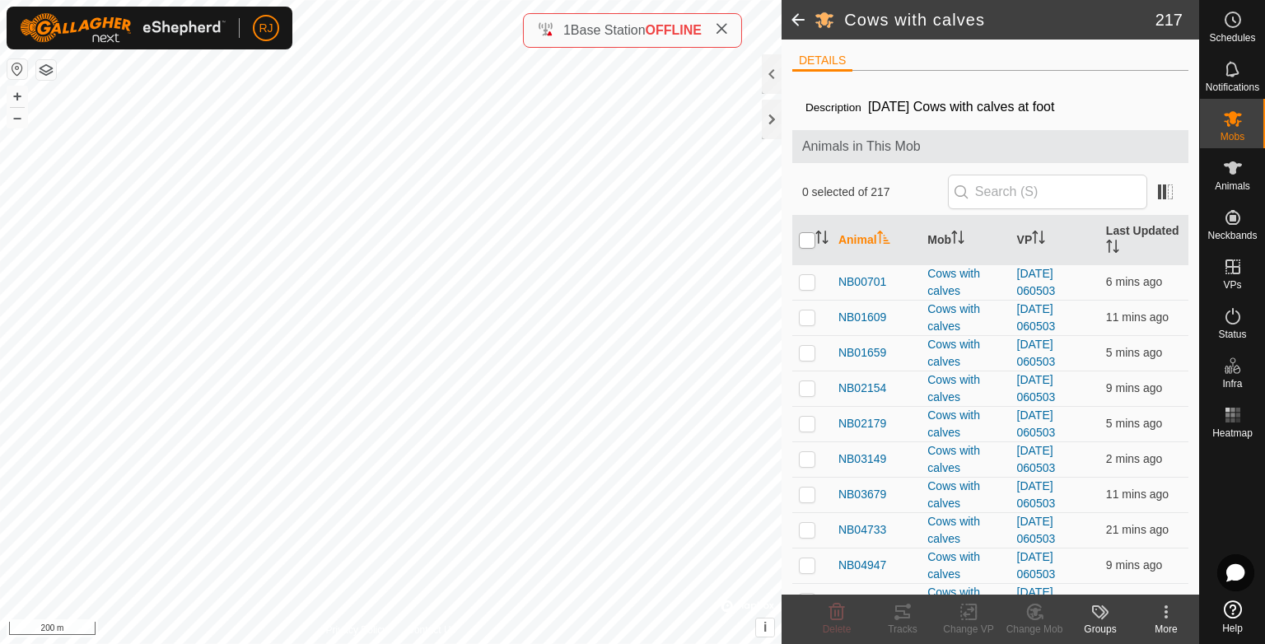
checkbox input "true"
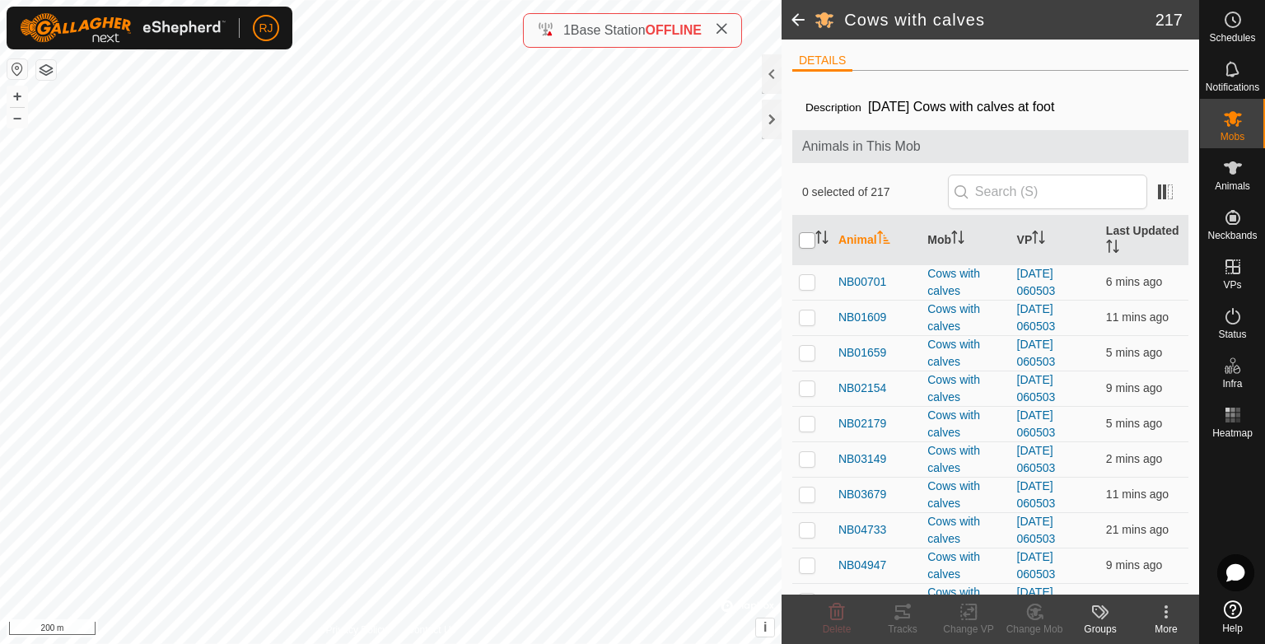
checkbox input "true"
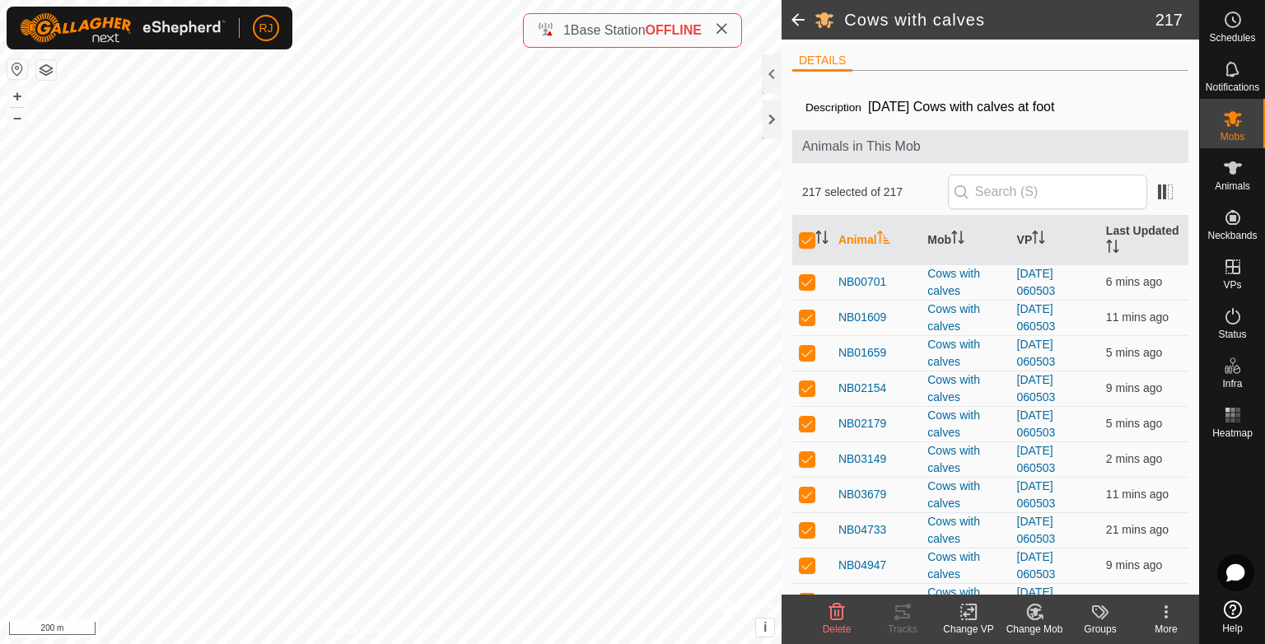
click at [966, 615] on icon at bounding box center [969, 612] width 12 height 11
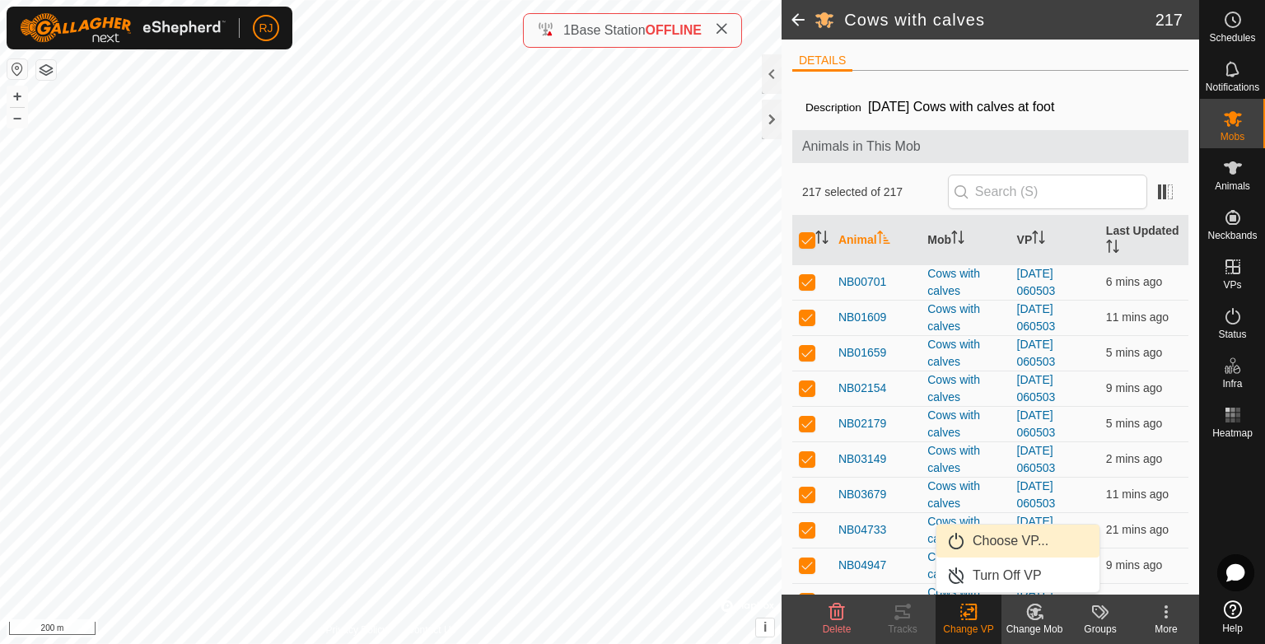
click at [986, 540] on link "Choose VP..." at bounding box center [1018, 541] width 163 height 33
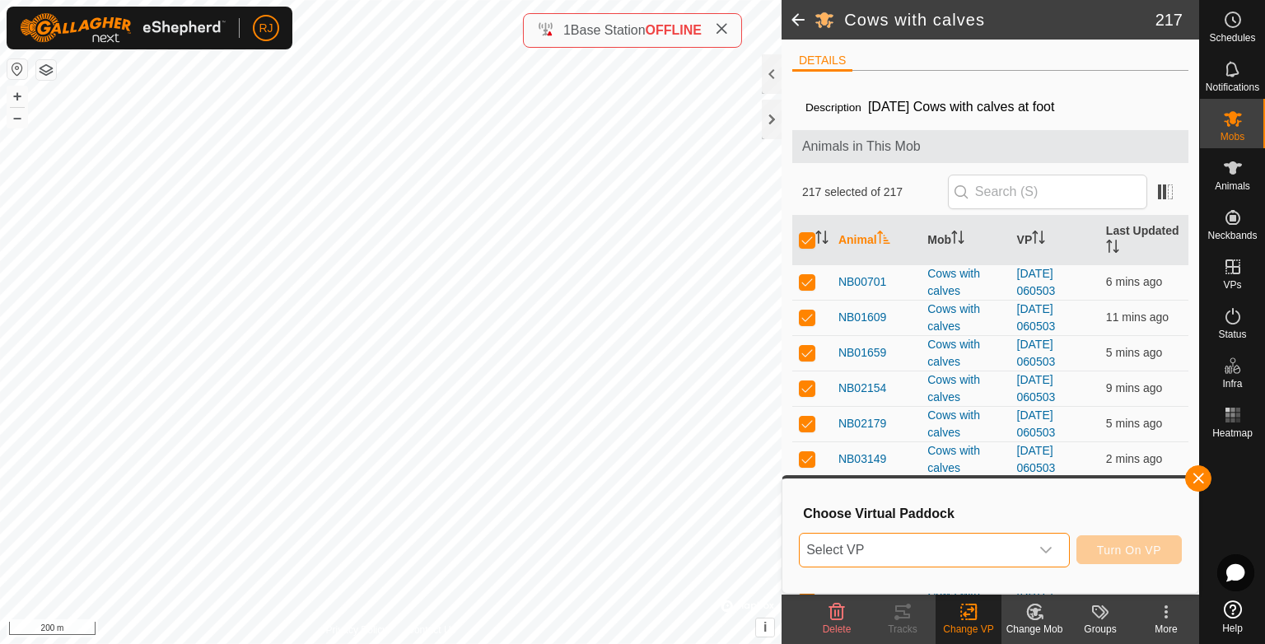
click at [965, 552] on span "Select VP" at bounding box center [915, 550] width 230 height 33
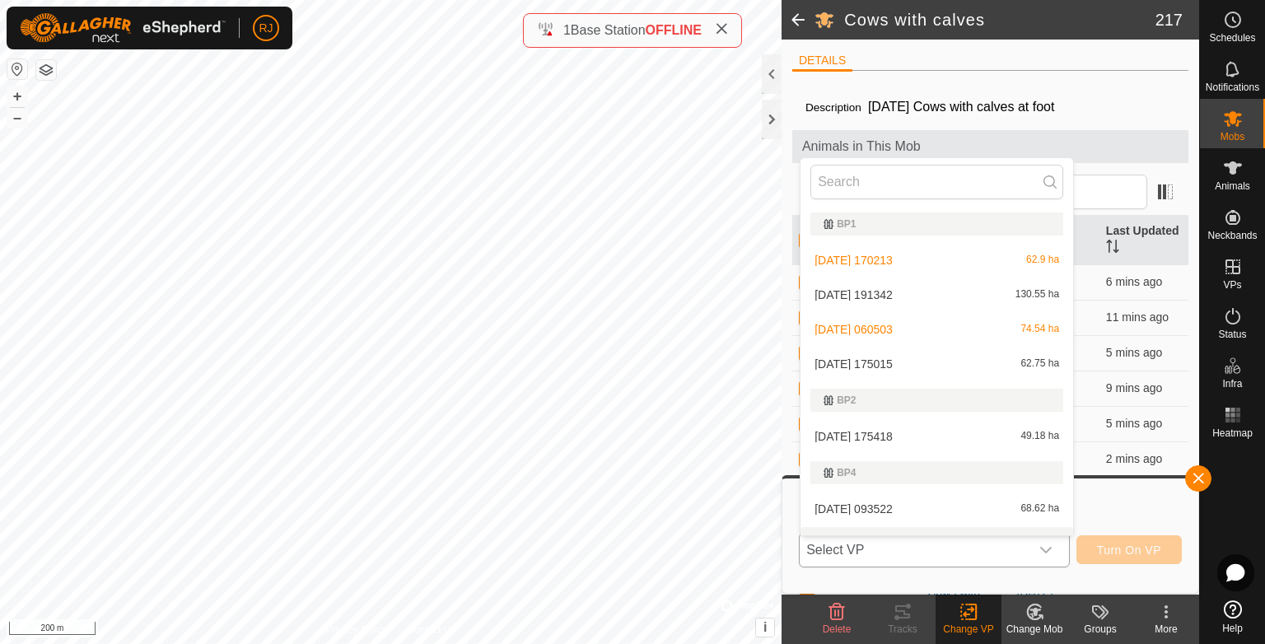
scroll to position [25, 0]
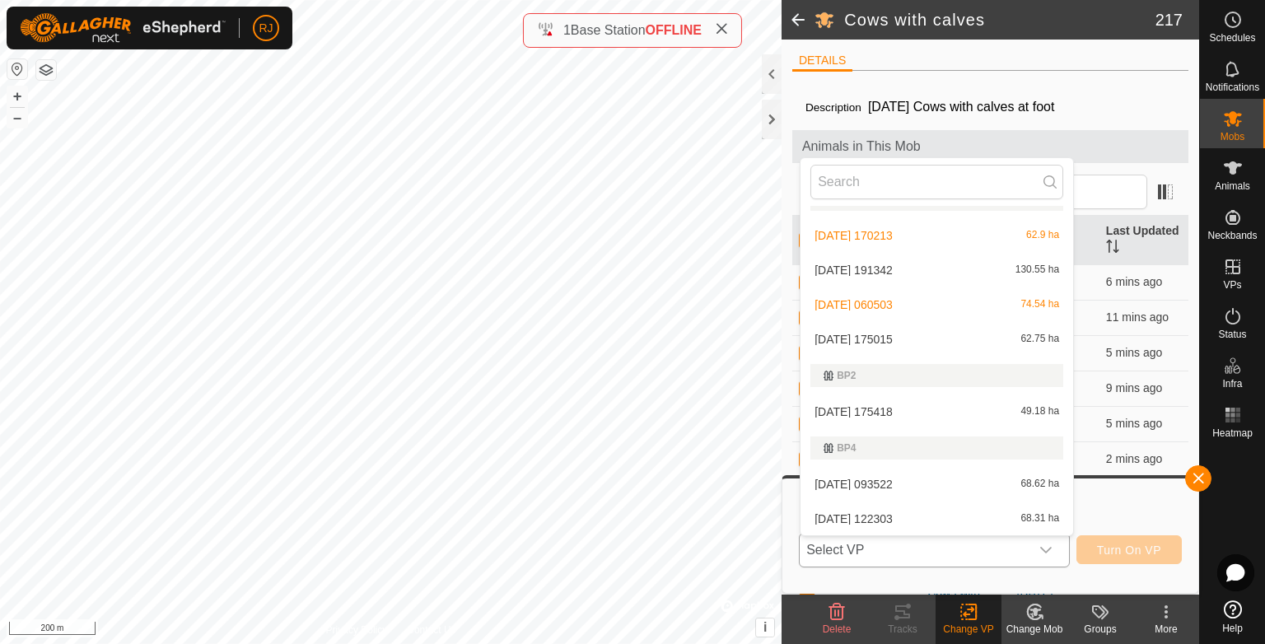
click at [886, 412] on li "[DATE] 175418 49.18 ha" at bounding box center [937, 411] width 273 height 33
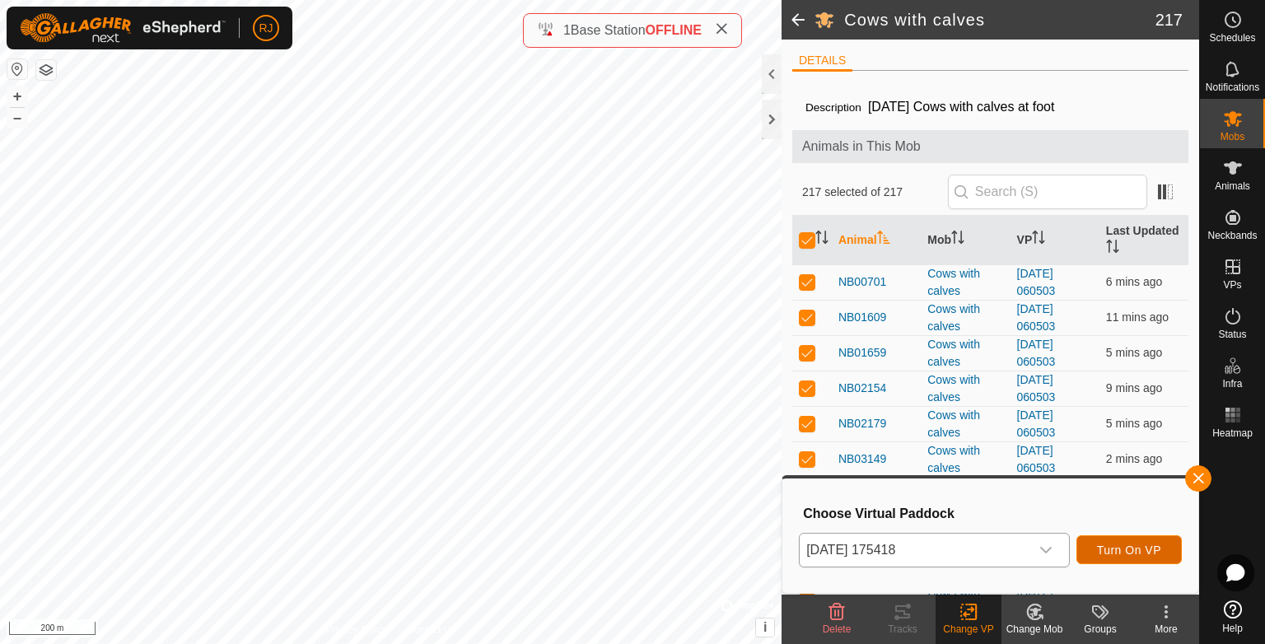
click at [1122, 548] on span "Turn On VP" at bounding box center [1129, 550] width 64 height 13
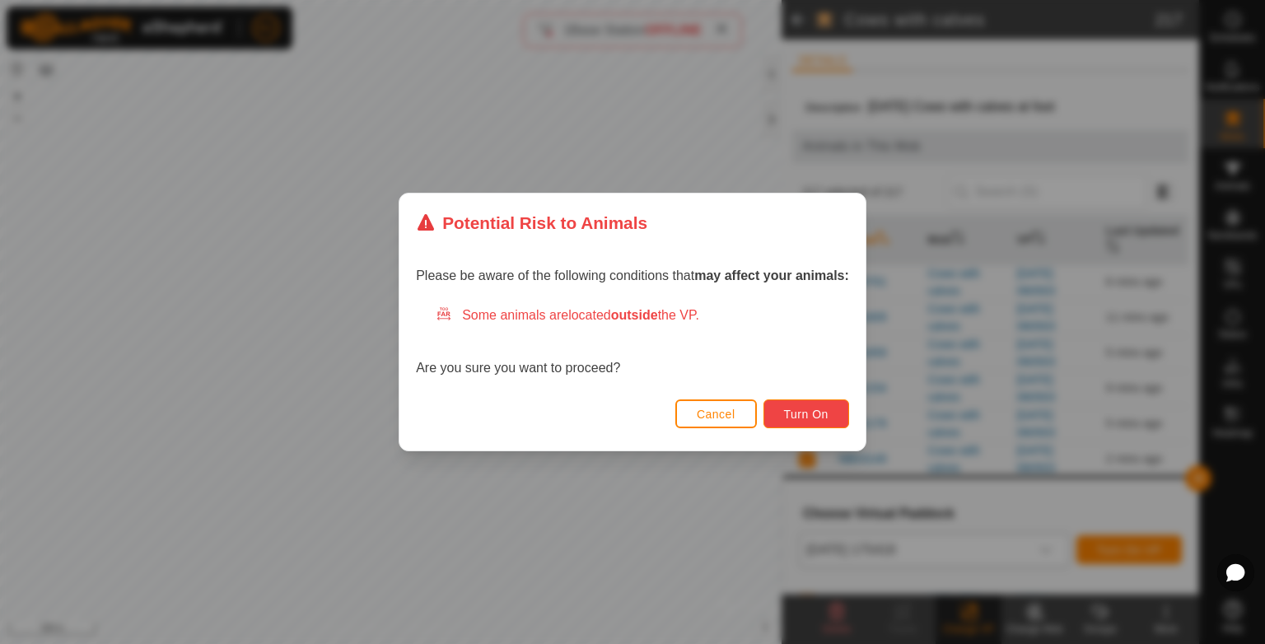
click at [812, 409] on span "Turn On" at bounding box center [806, 414] width 44 height 13
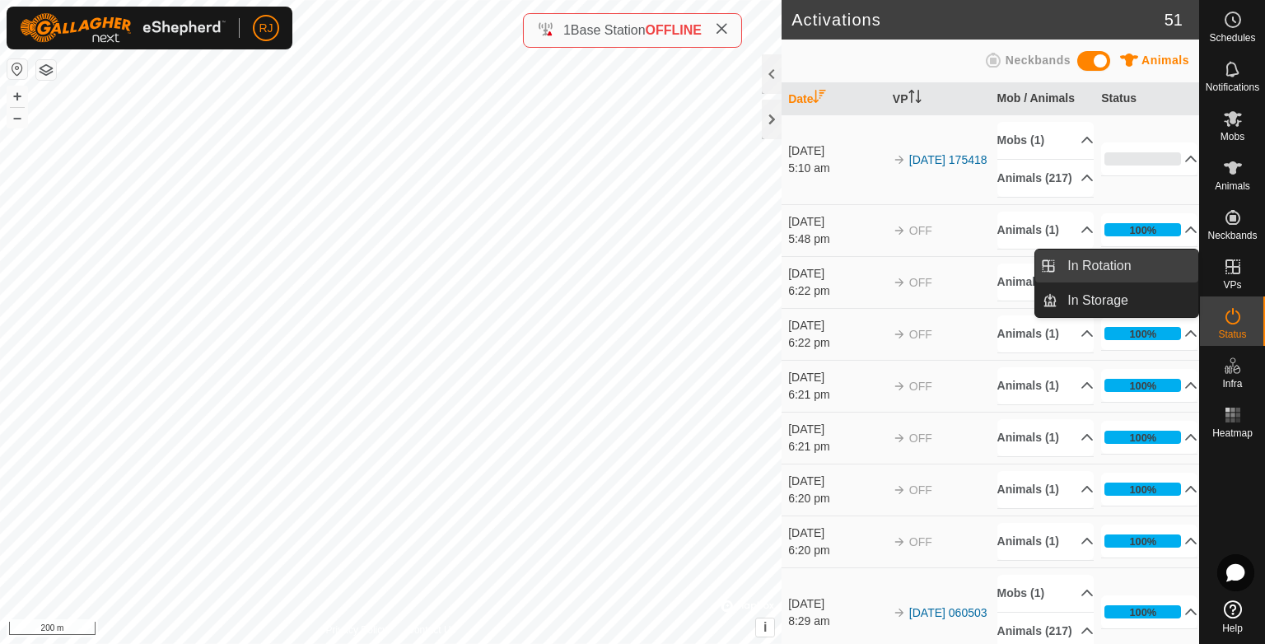
click at [1122, 269] on link "In Rotation" at bounding box center [1128, 266] width 141 height 33
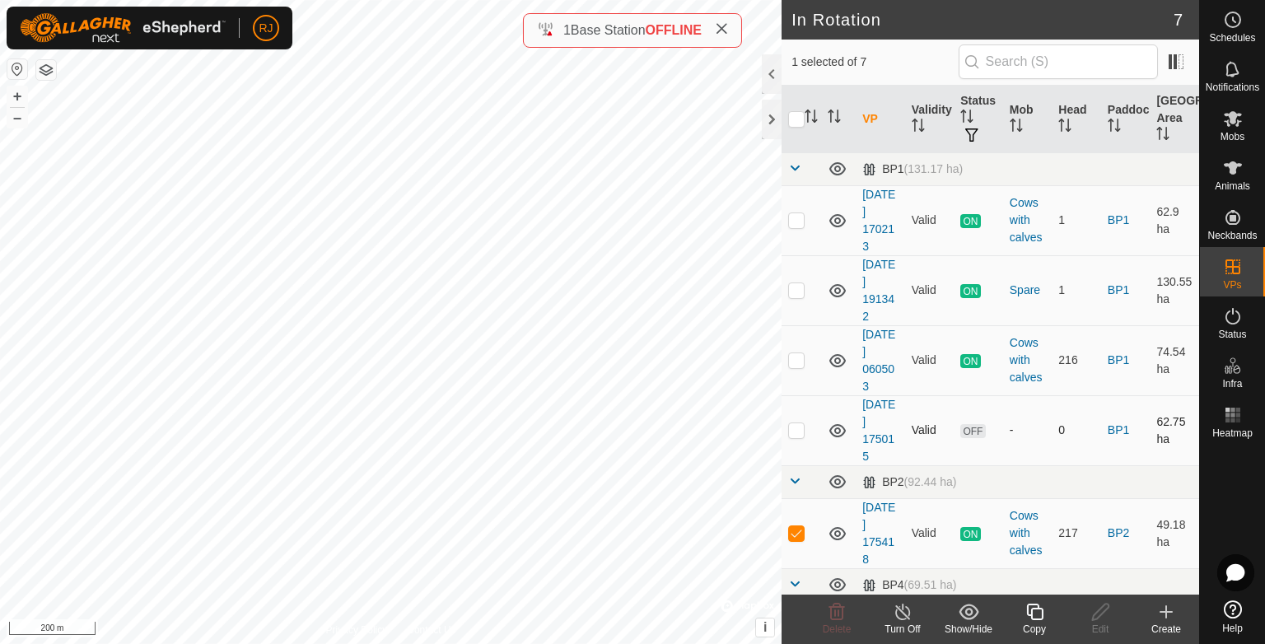
click at [797, 426] on p-checkbox at bounding box center [796, 429] width 16 height 13
click at [794, 532] on p-checkbox at bounding box center [796, 532] width 16 height 13
click at [793, 428] on p-checkbox at bounding box center [796, 429] width 16 height 13
click at [797, 429] on p-checkbox at bounding box center [796, 429] width 16 height 13
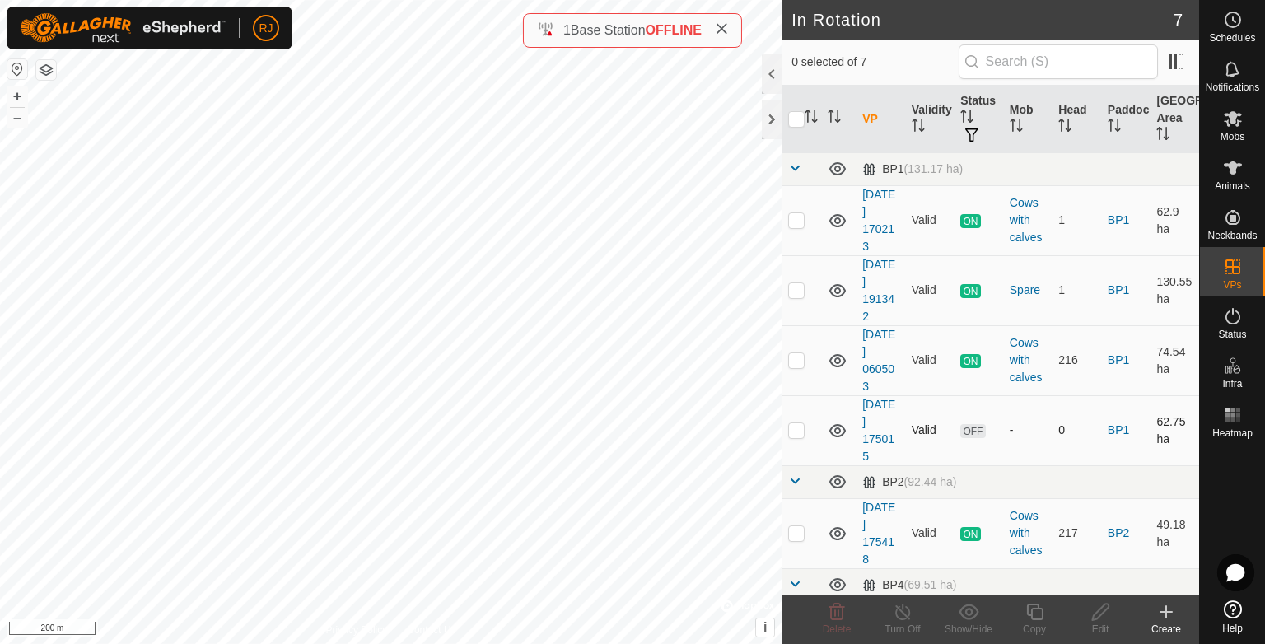
click at [798, 430] on p-checkbox at bounding box center [796, 429] width 16 height 13
click at [839, 356] on icon at bounding box center [838, 361] width 20 height 20
click at [840, 361] on icon at bounding box center [838, 361] width 20 height 20
click at [841, 289] on icon at bounding box center [838, 291] width 20 height 20
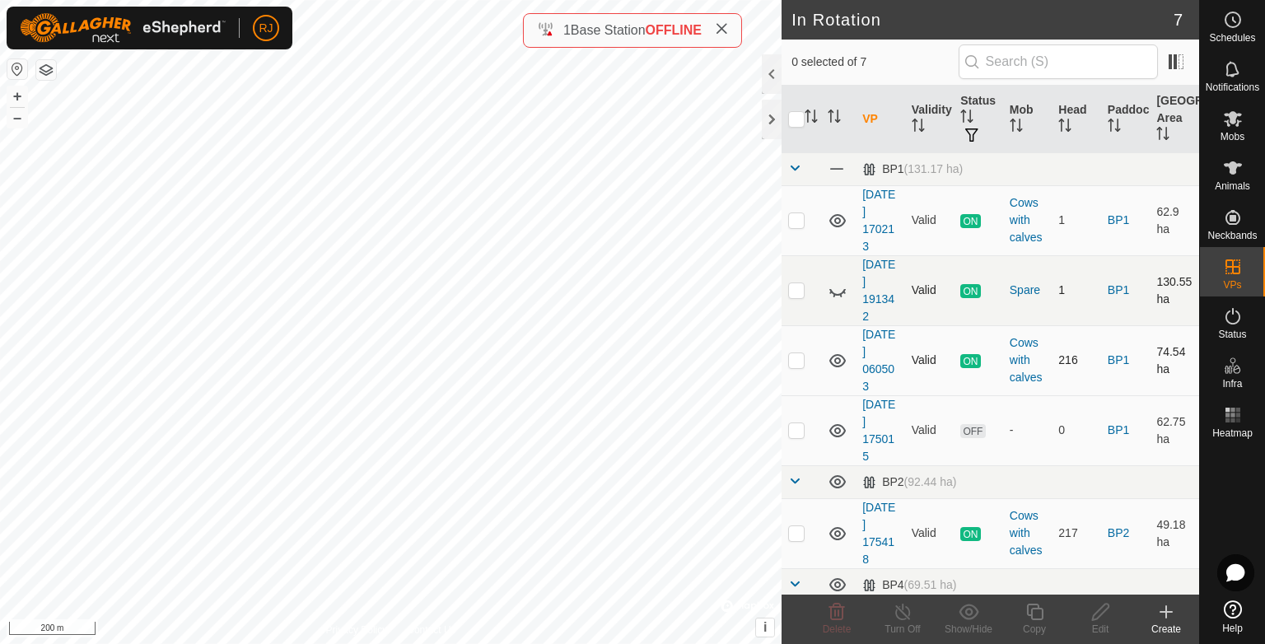
click at [844, 292] on icon at bounding box center [844, 292] width 2 height 2
click at [844, 292] on icon at bounding box center [838, 290] width 16 height 13
click at [844, 292] on icon at bounding box center [838, 291] width 20 height 20
click at [839, 291] on icon at bounding box center [838, 290] width 16 height 13
click at [839, 291] on icon at bounding box center [838, 291] width 20 height 20
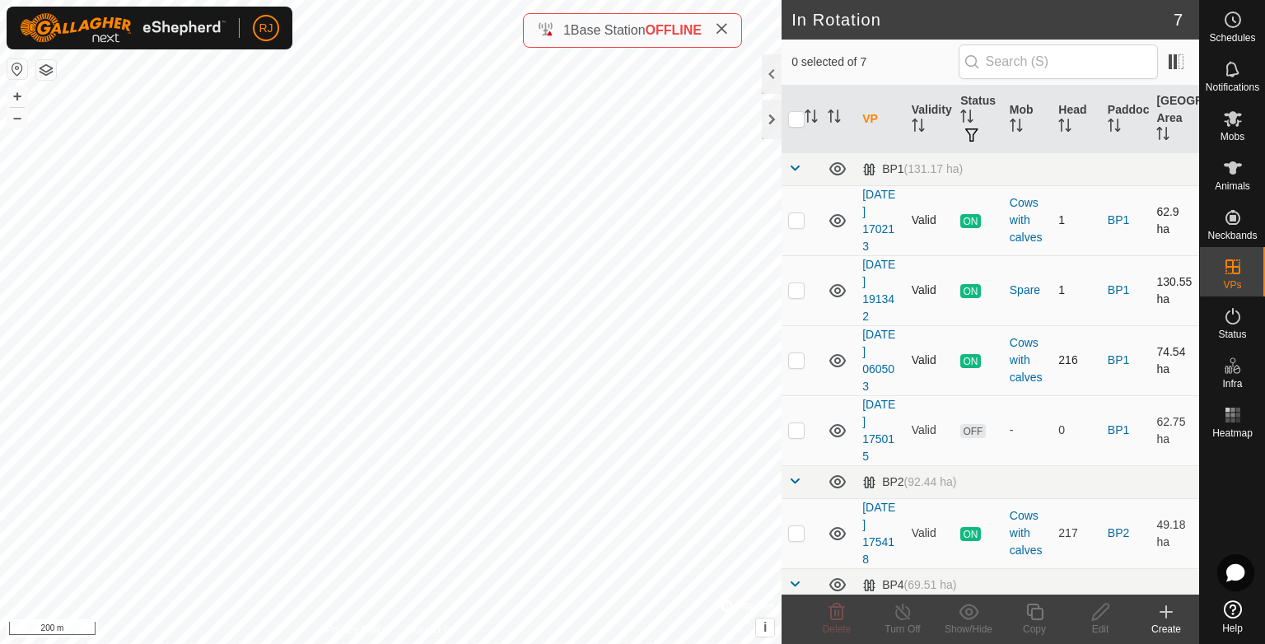
click at [839, 219] on icon at bounding box center [838, 221] width 20 height 20
click at [796, 219] on p-checkbox at bounding box center [796, 219] width 16 height 13
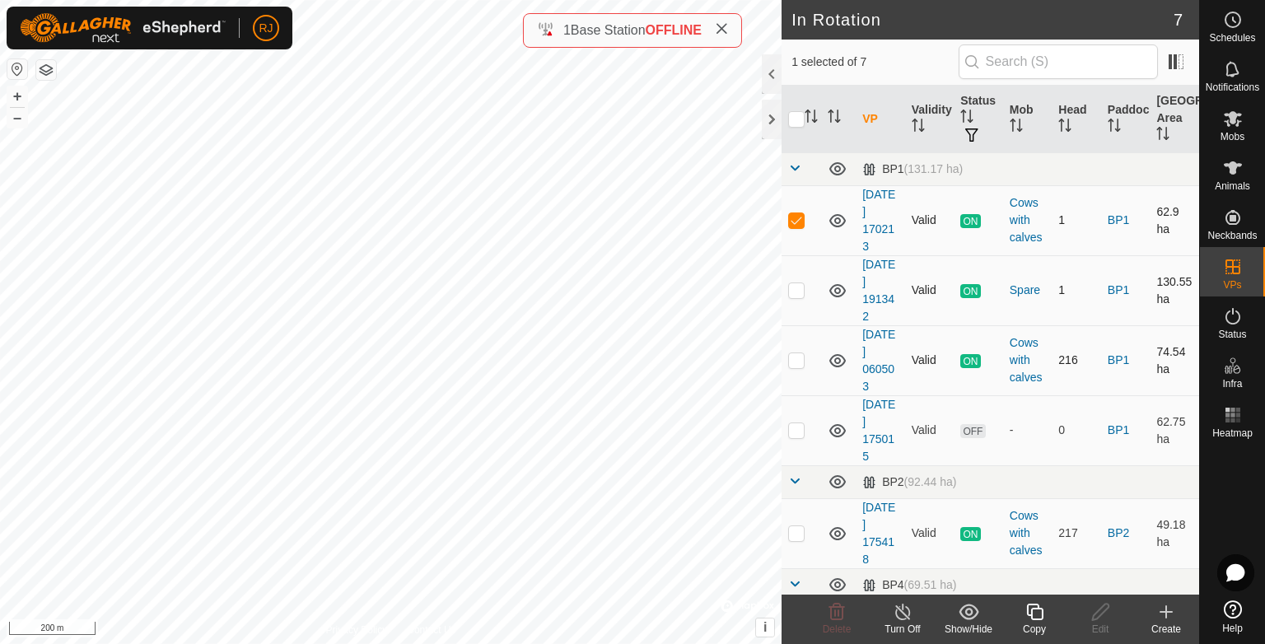
click at [794, 219] on p-checkbox at bounding box center [796, 219] width 16 height 13
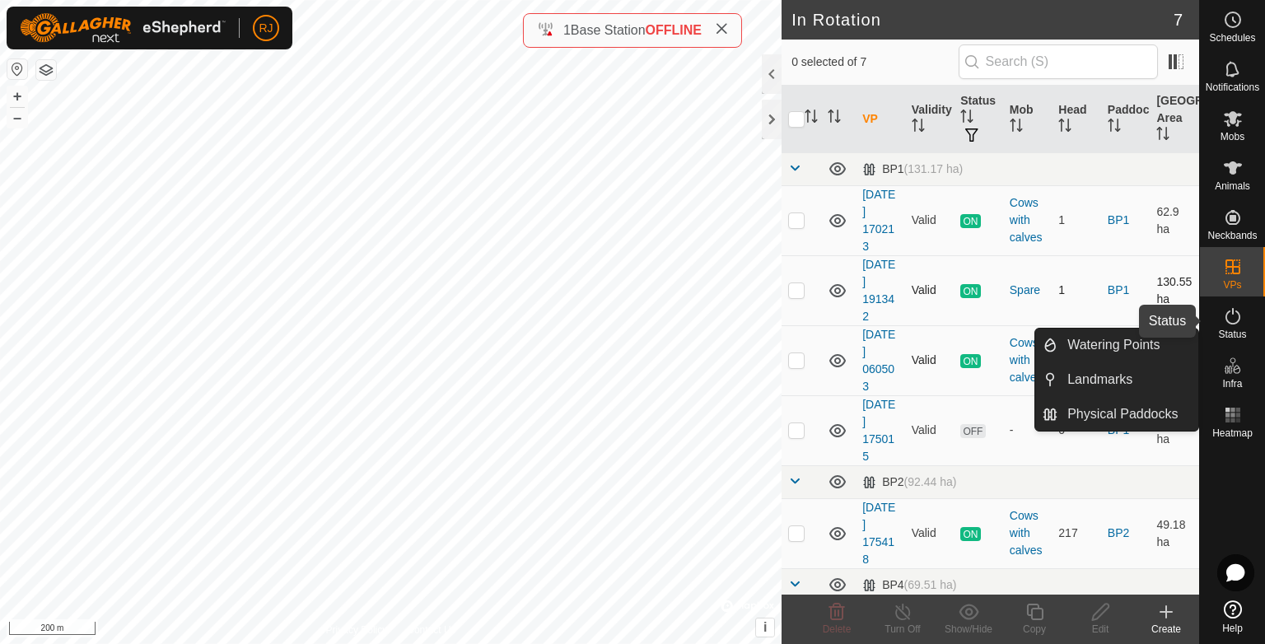
click at [1232, 321] on icon at bounding box center [1233, 316] width 20 height 20
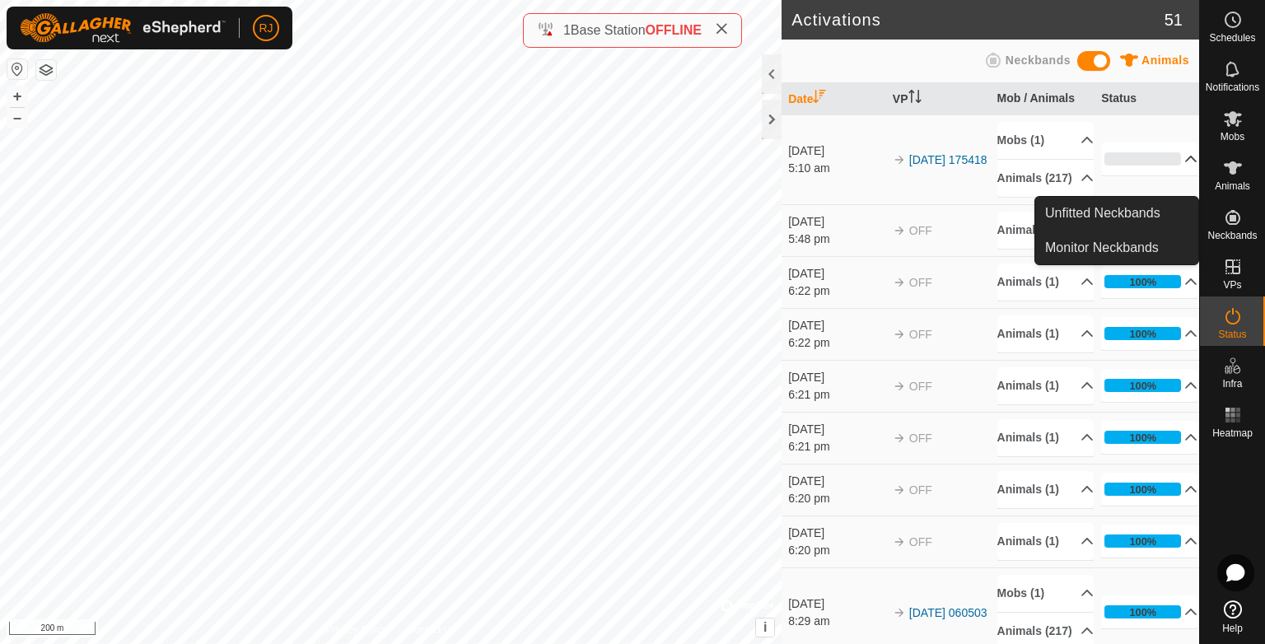
click at [1171, 165] on p-accordion-header "0%" at bounding box center [1149, 159] width 96 height 33
